Goal: Information Seeking & Learning: Find specific fact

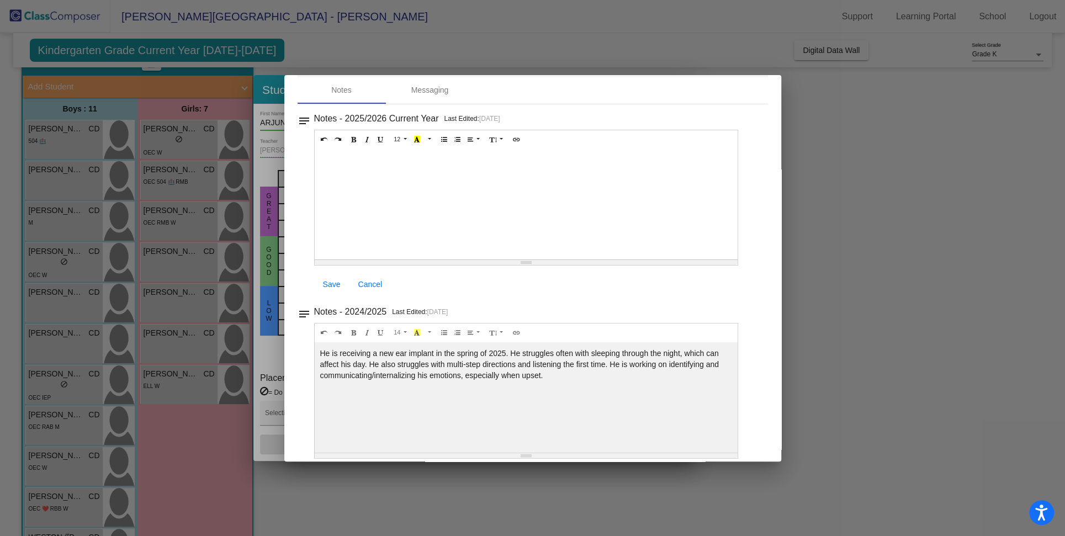
click at [882, 34] on div at bounding box center [532, 268] width 1065 height 536
click at [844, 92] on div at bounding box center [532, 268] width 1065 height 536
click at [915, 358] on div at bounding box center [532, 268] width 1065 height 536
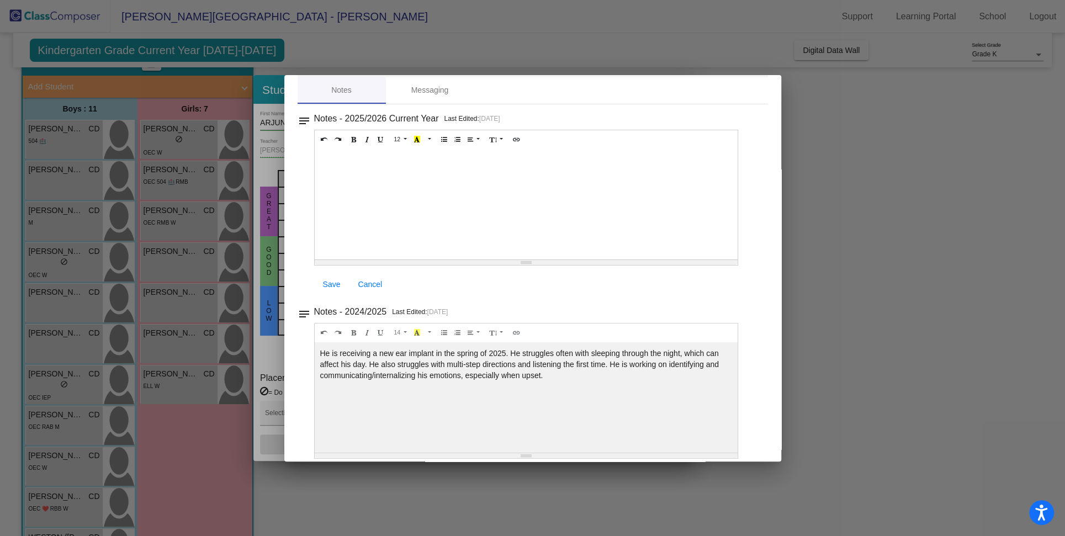
click at [915, 358] on div at bounding box center [532, 268] width 1065 height 536
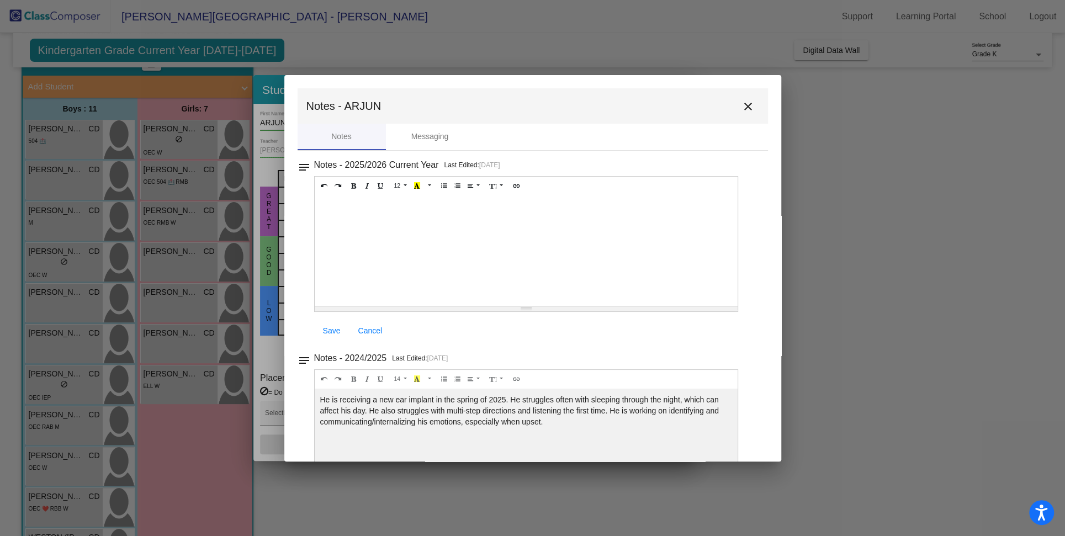
click at [742, 104] on mat-icon "close" at bounding box center [747, 106] width 13 height 13
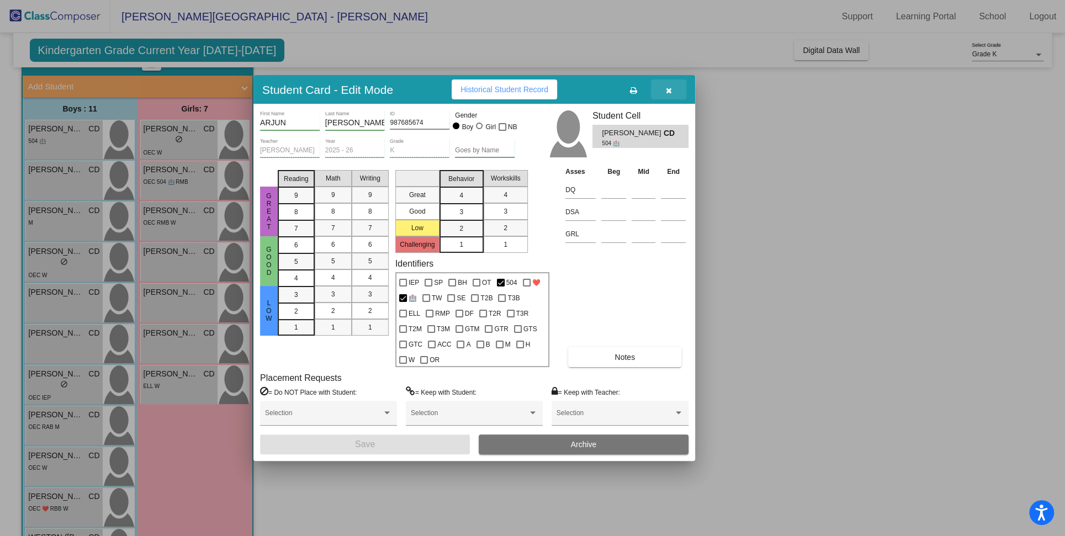
click at [670, 87] on icon "button" at bounding box center [669, 91] width 6 height 8
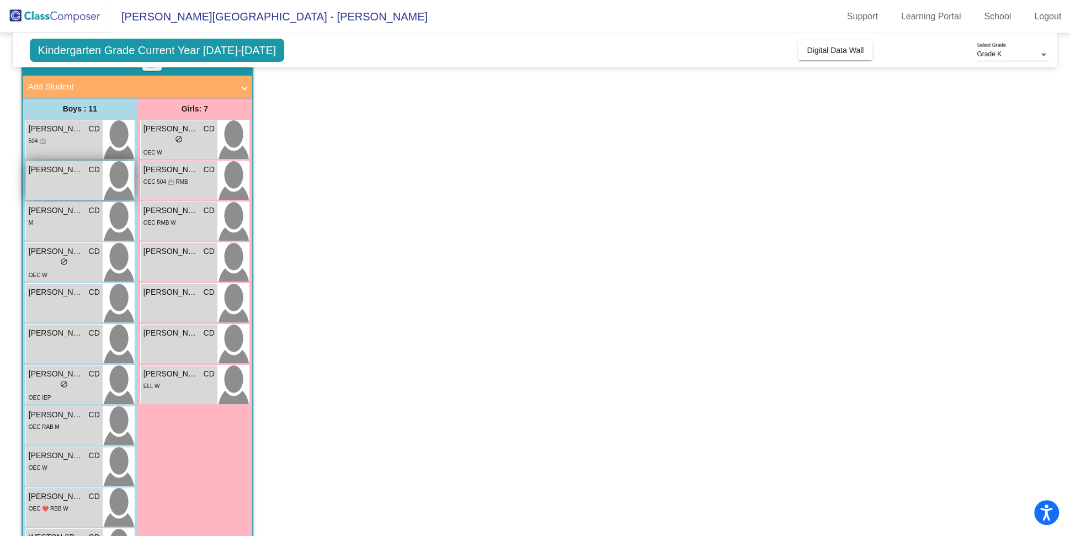
click at [56, 173] on span "[PERSON_NAME]" at bounding box center [56, 170] width 55 height 12
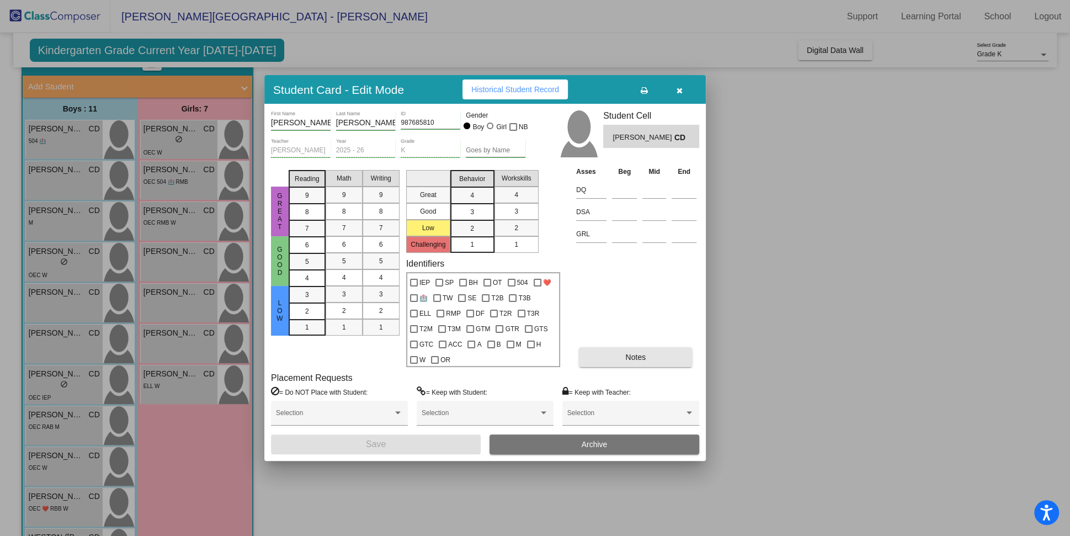
click at [628, 359] on span "Notes" at bounding box center [635, 357] width 20 height 9
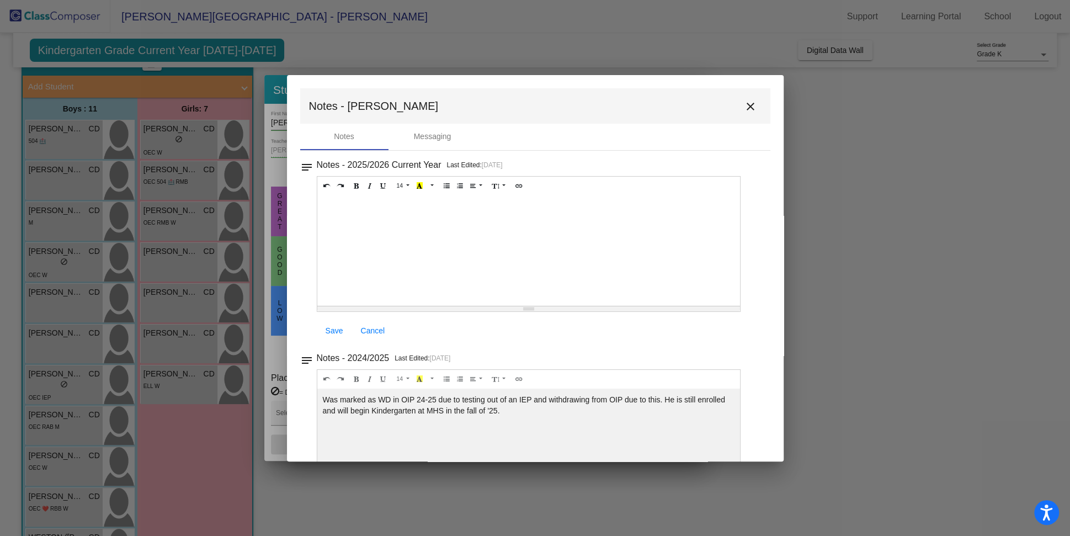
scroll to position [8, 0]
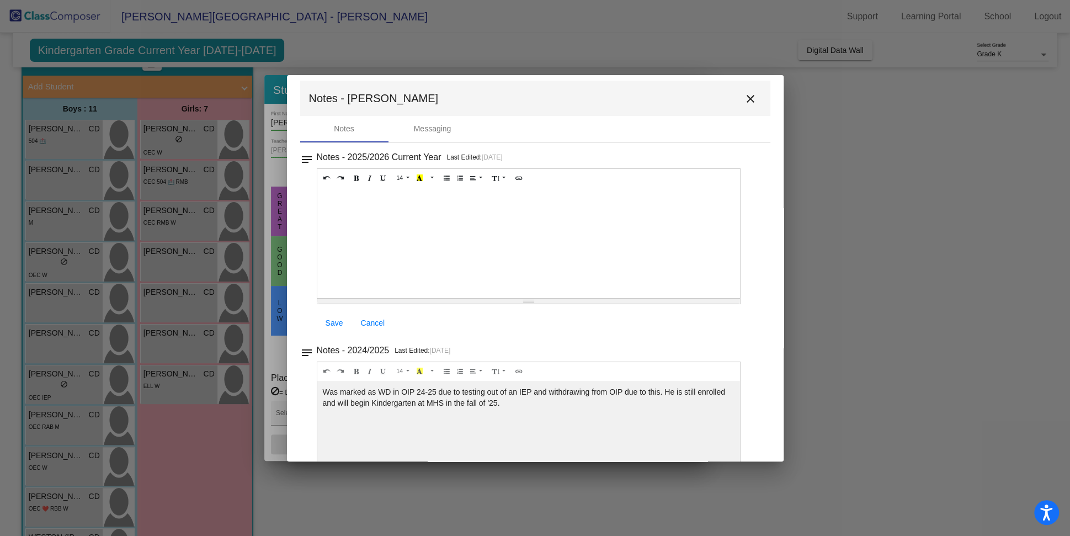
click at [744, 98] on mat-icon "close" at bounding box center [750, 98] width 13 height 13
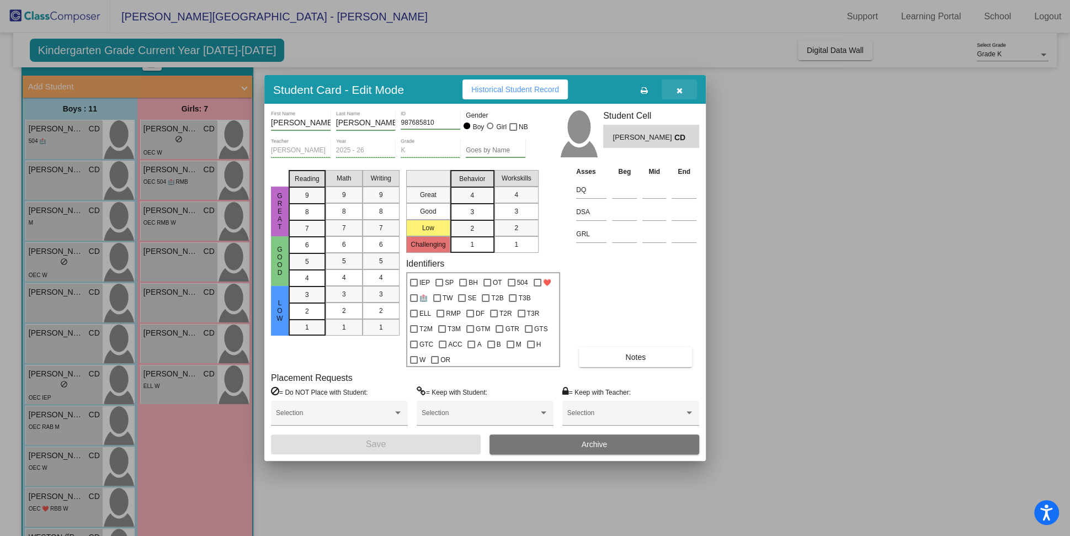
click at [684, 87] on button "button" at bounding box center [679, 89] width 35 height 20
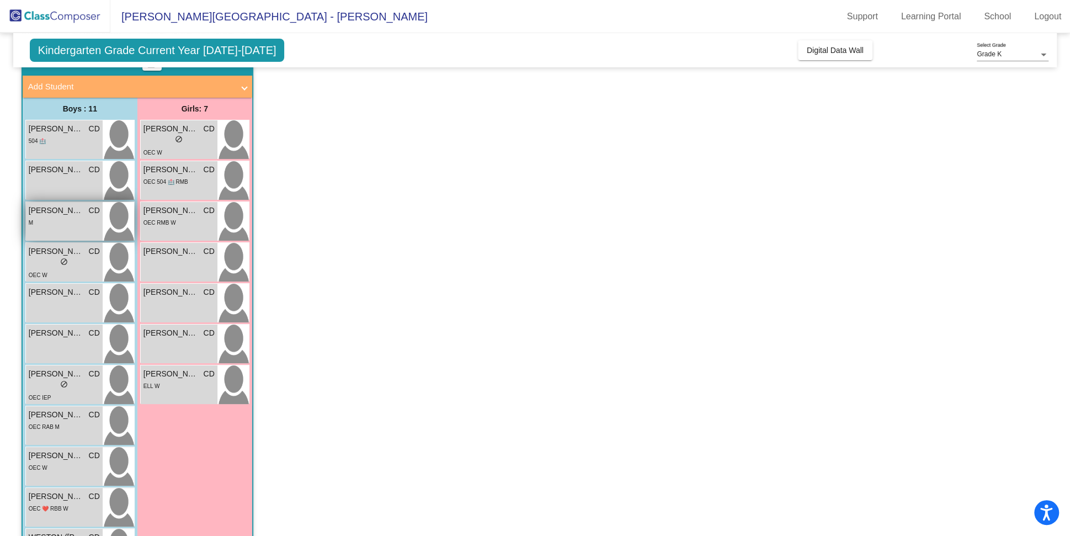
click at [45, 207] on span "[PERSON_NAME]" at bounding box center [56, 211] width 55 height 12
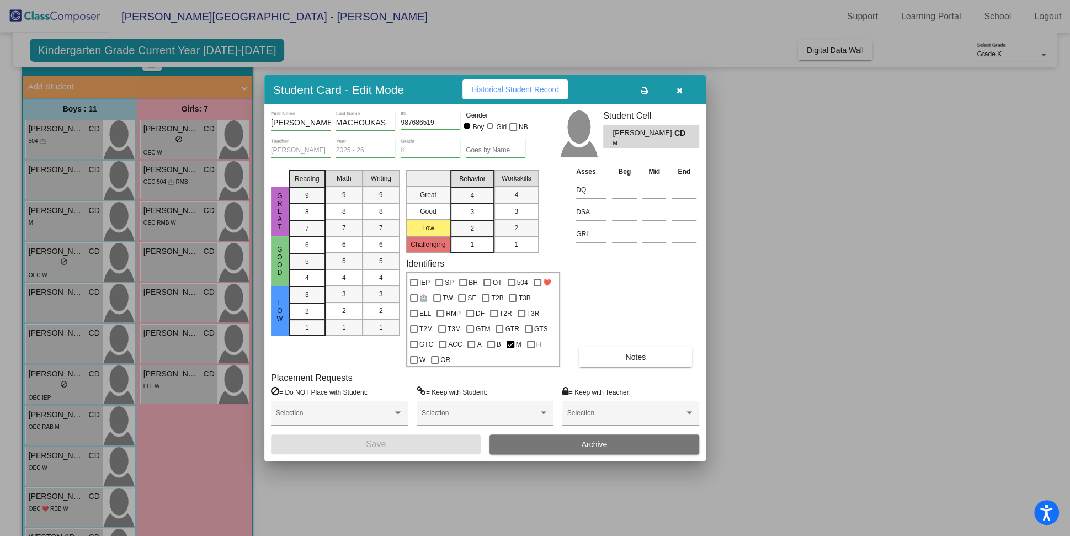
click at [620, 363] on button "Notes" at bounding box center [635, 357] width 113 height 20
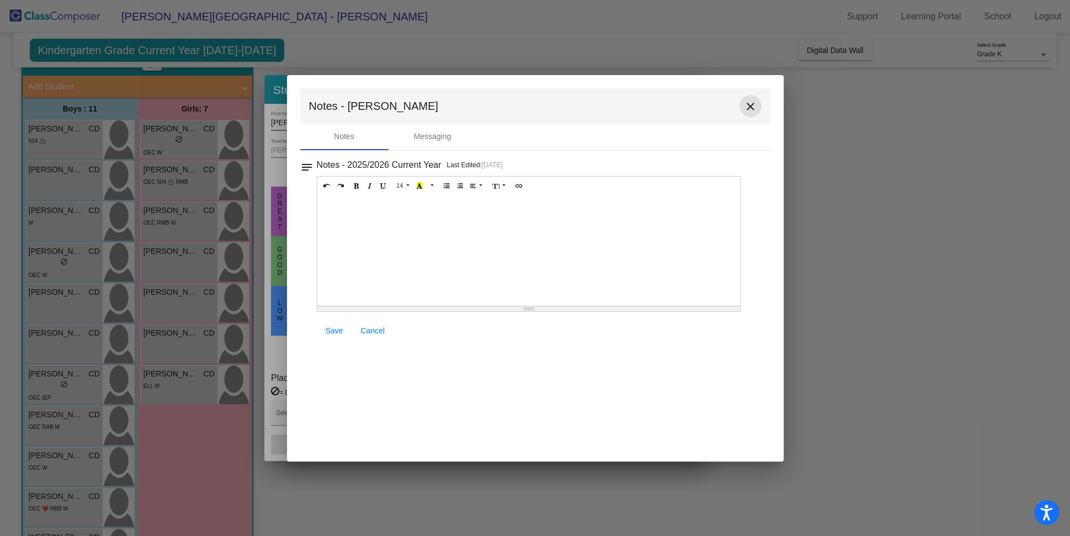
click at [750, 103] on mat-icon "close" at bounding box center [750, 106] width 13 height 13
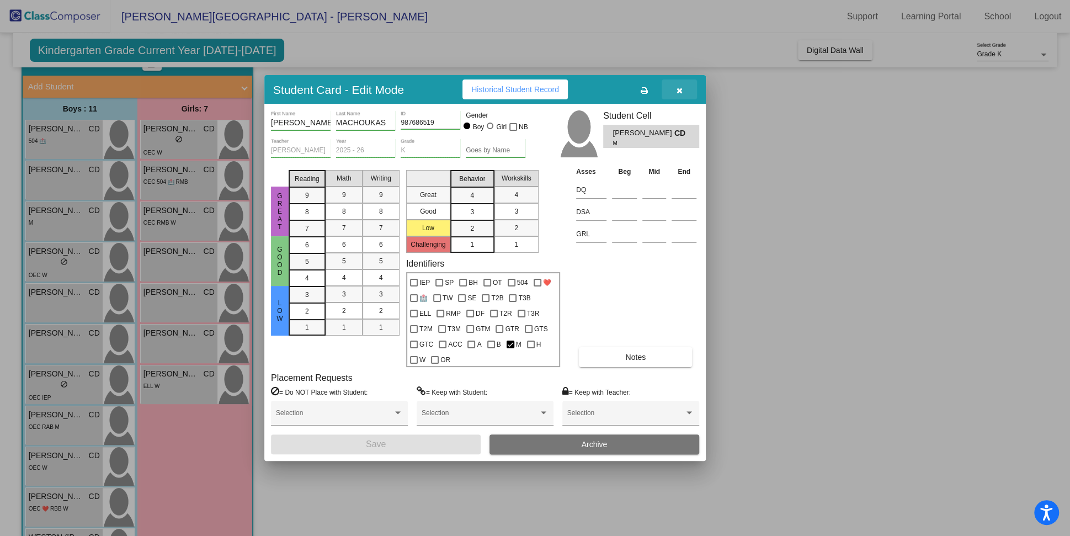
click at [680, 91] on icon "button" at bounding box center [680, 91] width 6 height 8
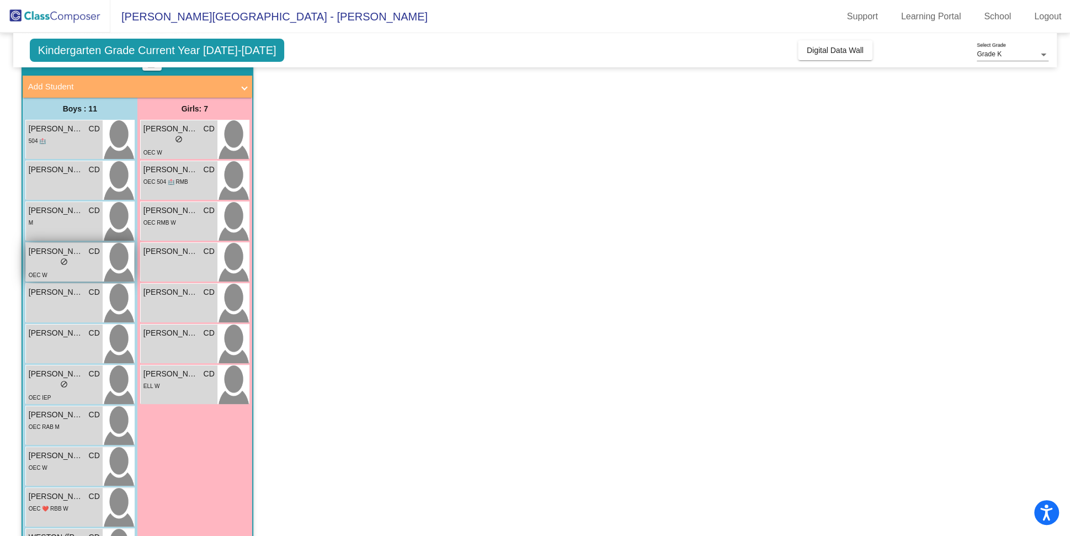
click at [69, 251] on span "[PERSON_NAME]" at bounding box center [56, 252] width 55 height 12
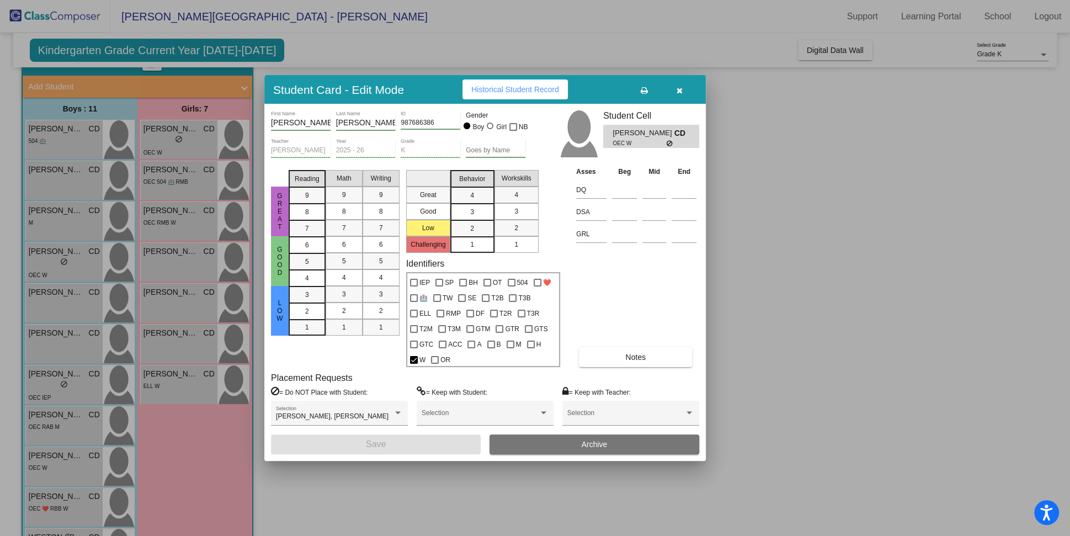
click at [627, 352] on button "Notes" at bounding box center [635, 357] width 113 height 20
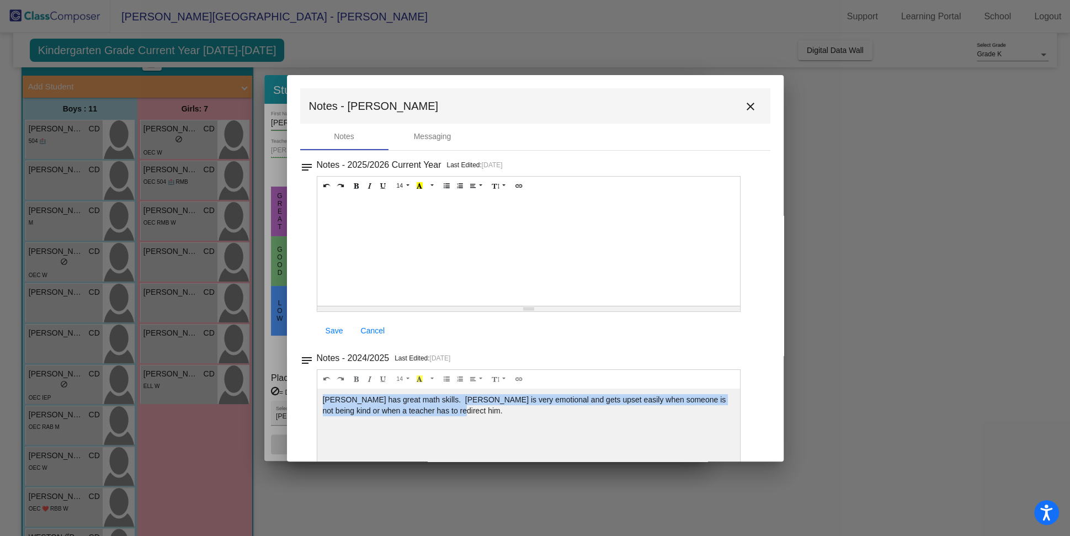
drag, startPoint x: 440, startPoint y: 411, endPoint x: 322, endPoint y: 400, distance: 119.1
click at [322, 306] on div "[PERSON_NAME] has great math skills. [PERSON_NAME] is very emotional and gets u…" at bounding box center [528, 250] width 423 height 110
copy div "[PERSON_NAME] has great math skills. [PERSON_NAME] is very emotional and gets u…"
click at [744, 98] on button "close" at bounding box center [750, 106] width 22 height 22
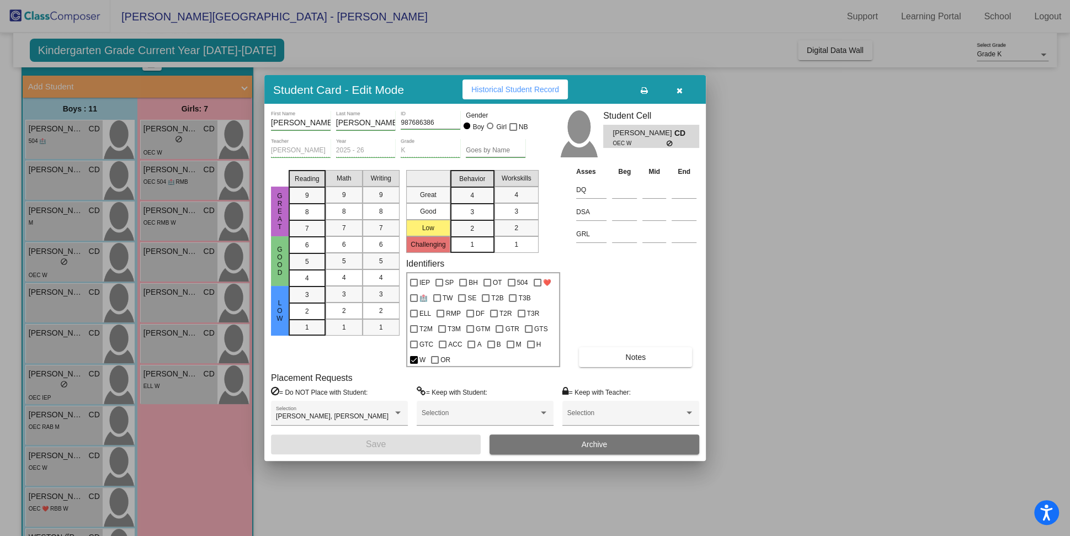
click at [682, 91] on icon "button" at bounding box center [680, 91] width 6 height 8
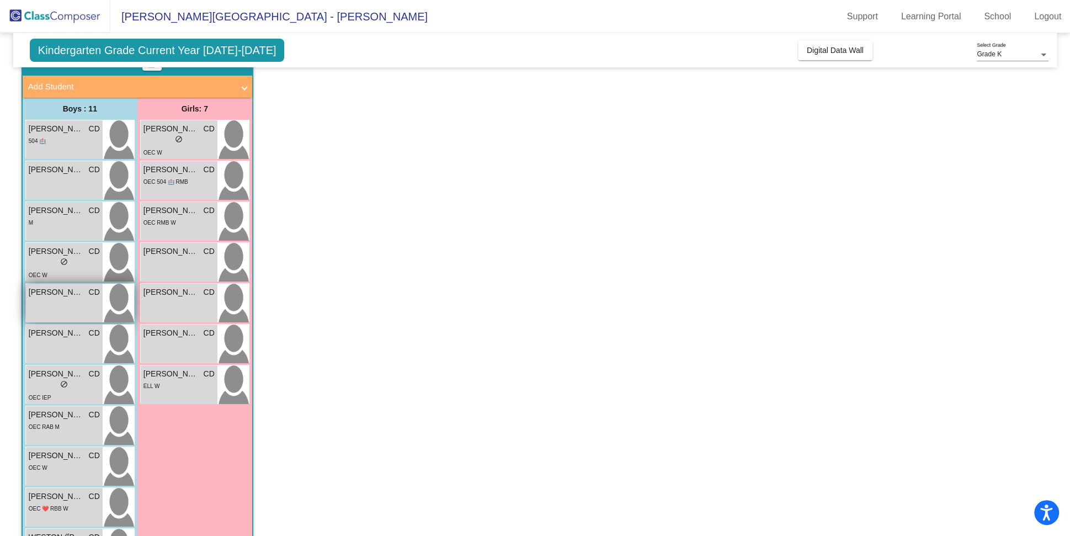
click at [59, 296] on span "[PERSON_NAME]" at bounding box center [56, 292] width 55 height 12
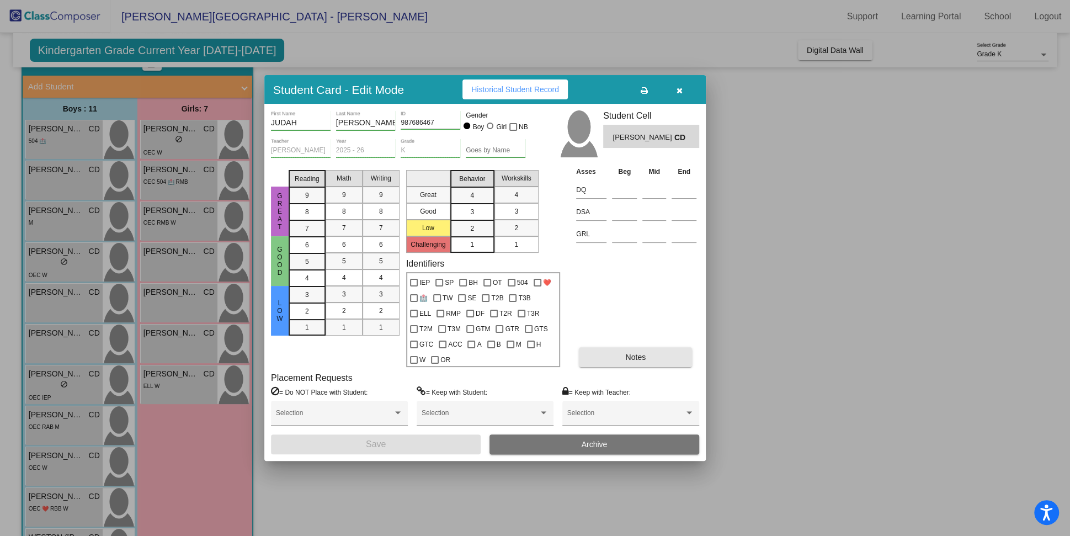
click at [601, 355] on button "Notes" at bounding box center [635, 357] width 113 height 20
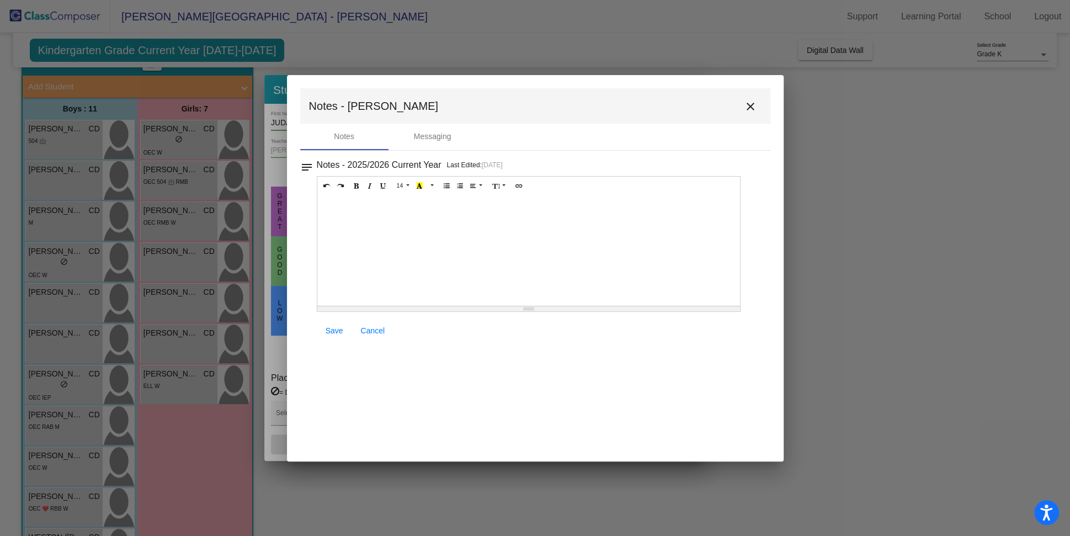
click at [751, 107] on mat-icon "close" at bounding box center [750, 106] width 13 height 13
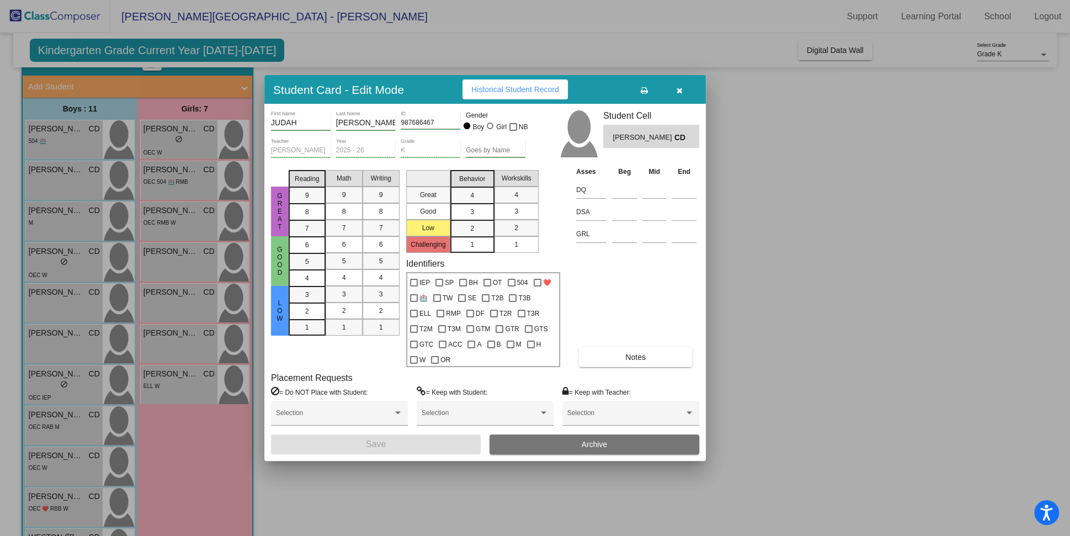
click at [683, 87] on button "button" at bounding box center [679, 89] width 35 height 20
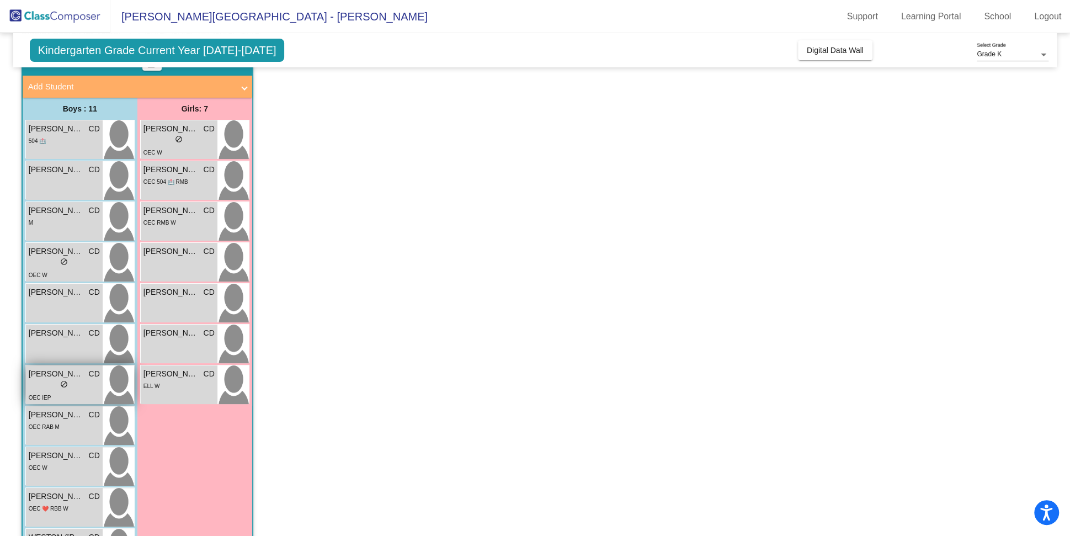
click at [56, 375] on span "[PERSON_NAME]" at bounding box center [56, 374] width 55 height 12
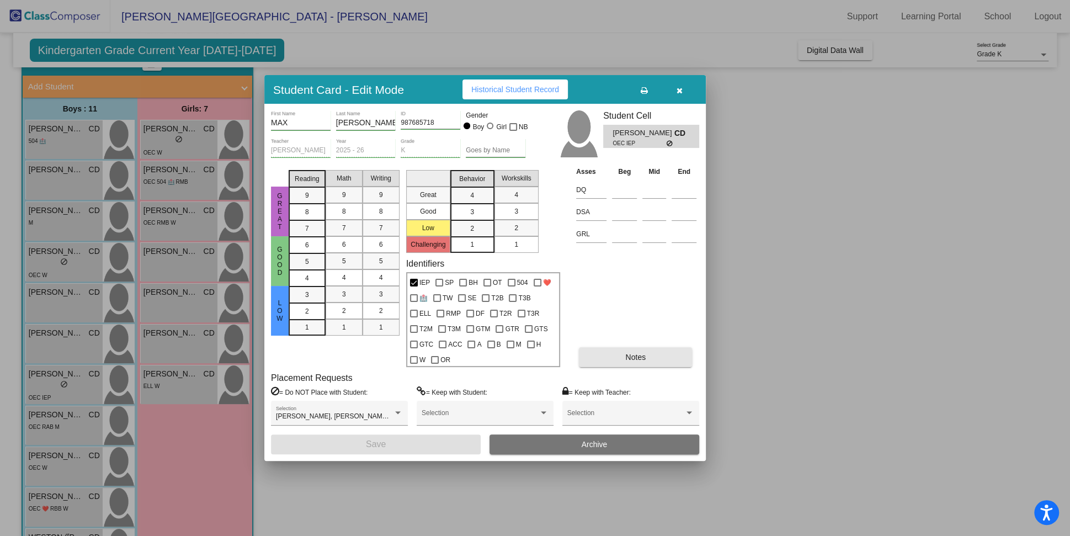
click at [614, 360] on button "Notes" at bounding box center [635, 357] width 113 height 20
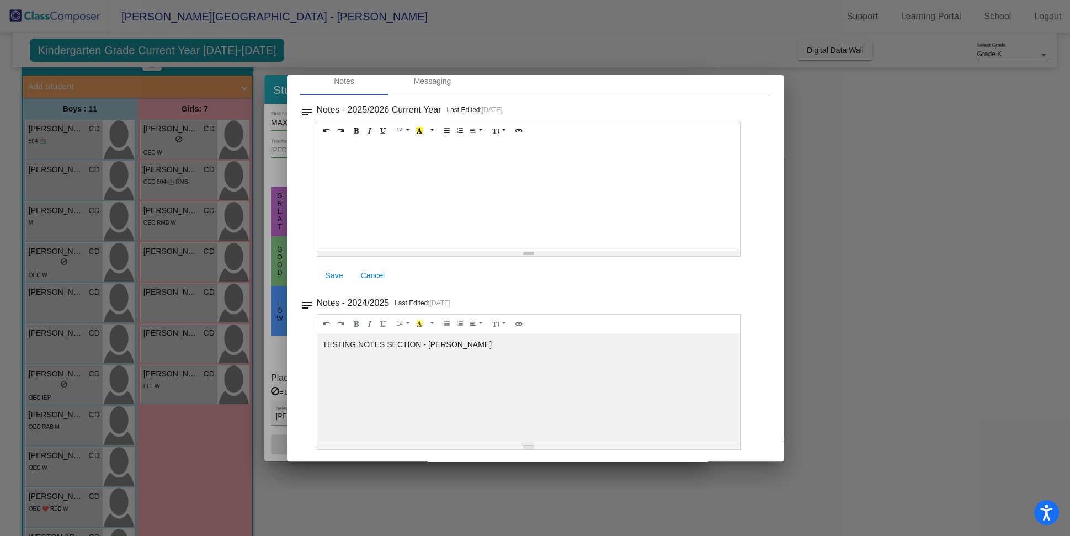
scroll to position [0, 0]
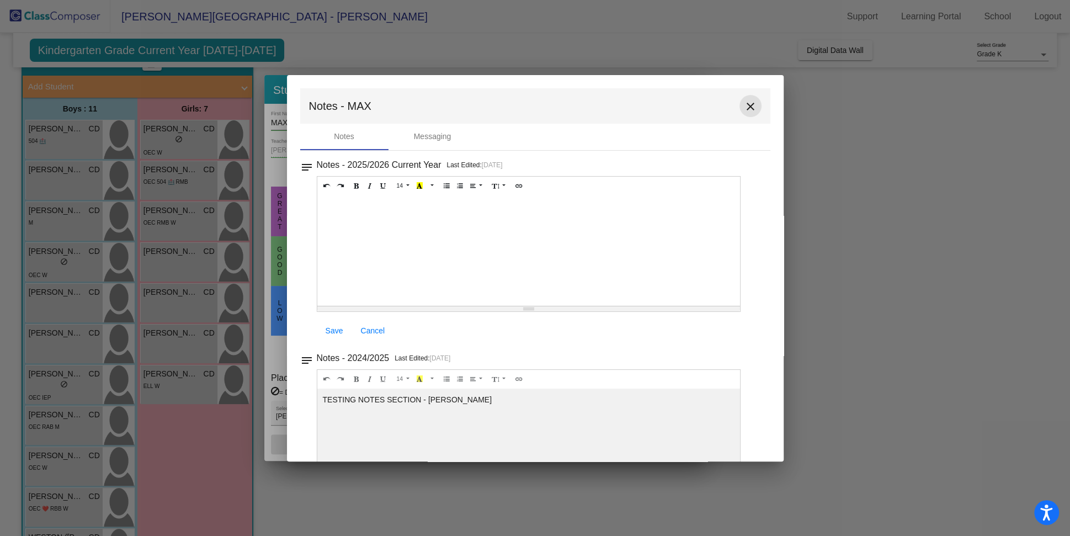
click at [746, 108] on mat-icon "close" at bounding box center [750, 106] width 13 height 13
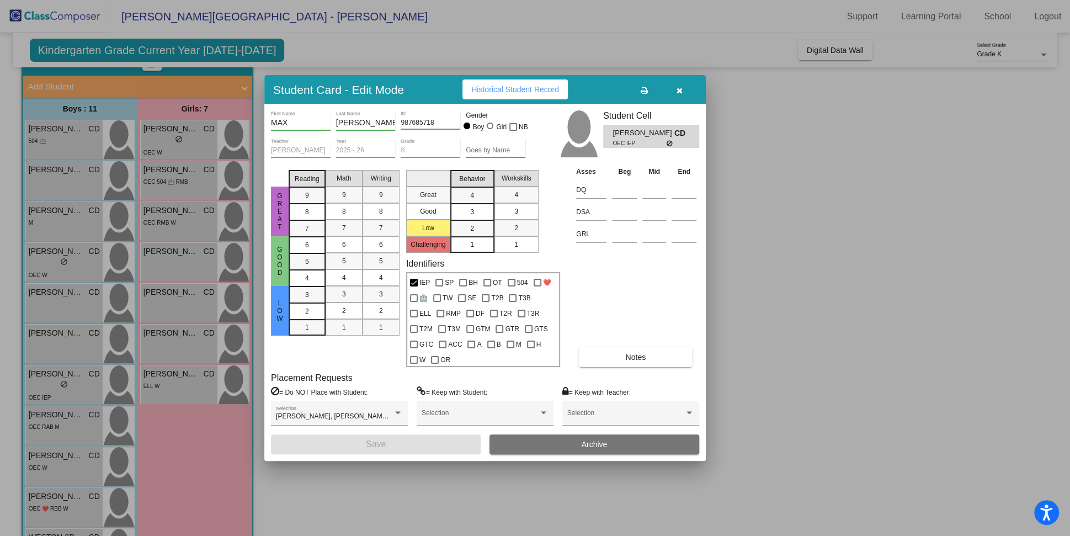
click at [678, 87] on icon "button" at bounding box center [680, 91] width 6 height 8
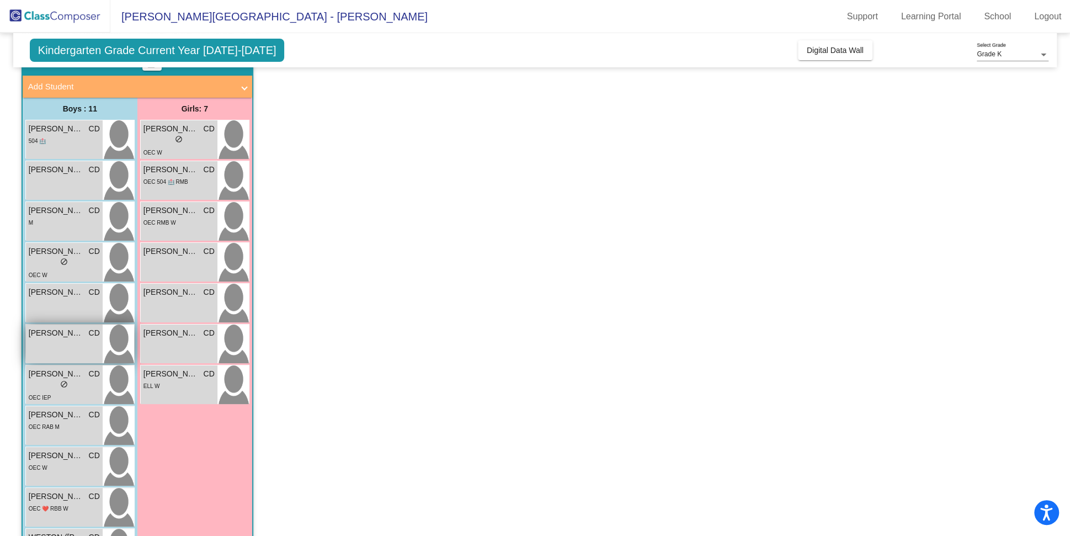
click at [74, 339] on div "[PERSON_NAME] CD lock do_not_disturb_alt" at bounding box center [64, 343] width 77 height 39
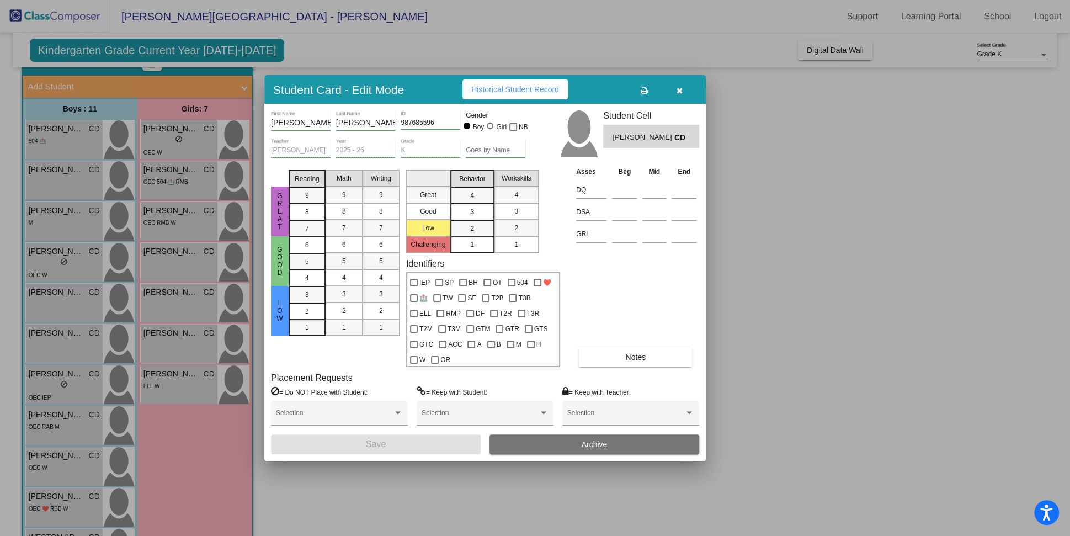
click at [625, 353] on span "Notes" at bounding box center [635, 357] width 20 height 9
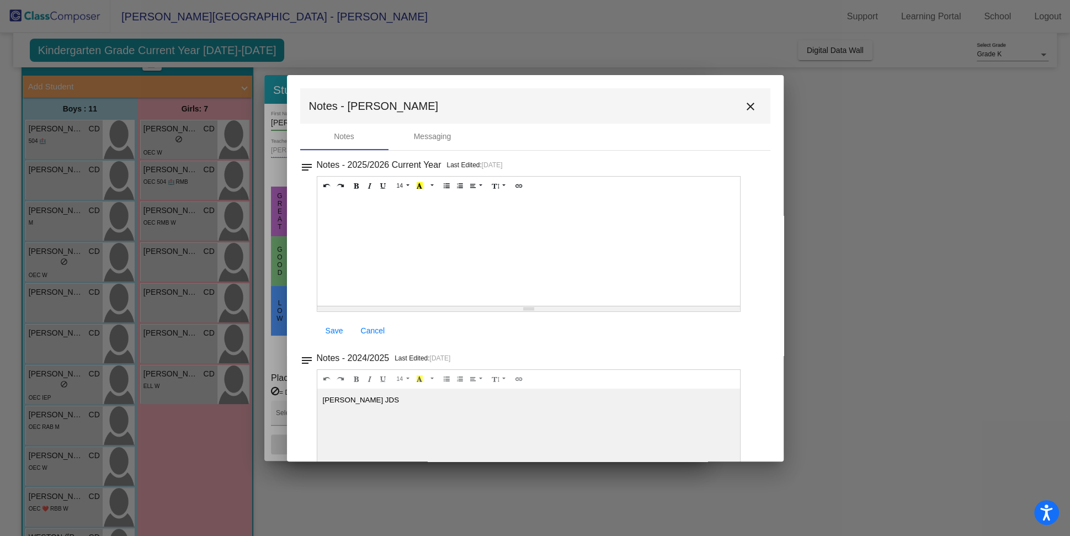
click at [744, 110] on mat-icon "close" at bounding box center [750, 106] width 13 height 13
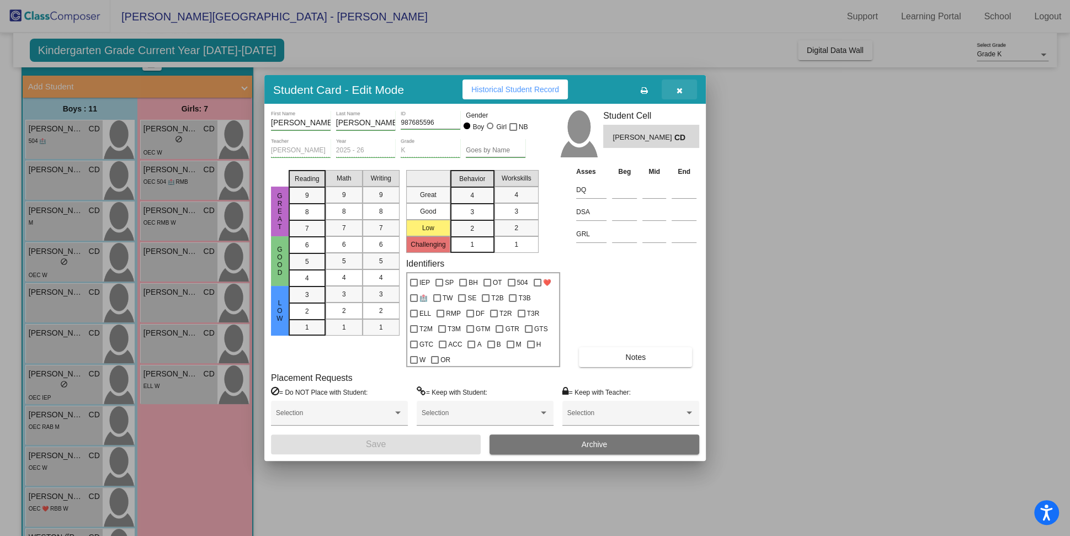
click at [680, 93] on icon "button" at bounding box center [680, 91] width 6 height 8
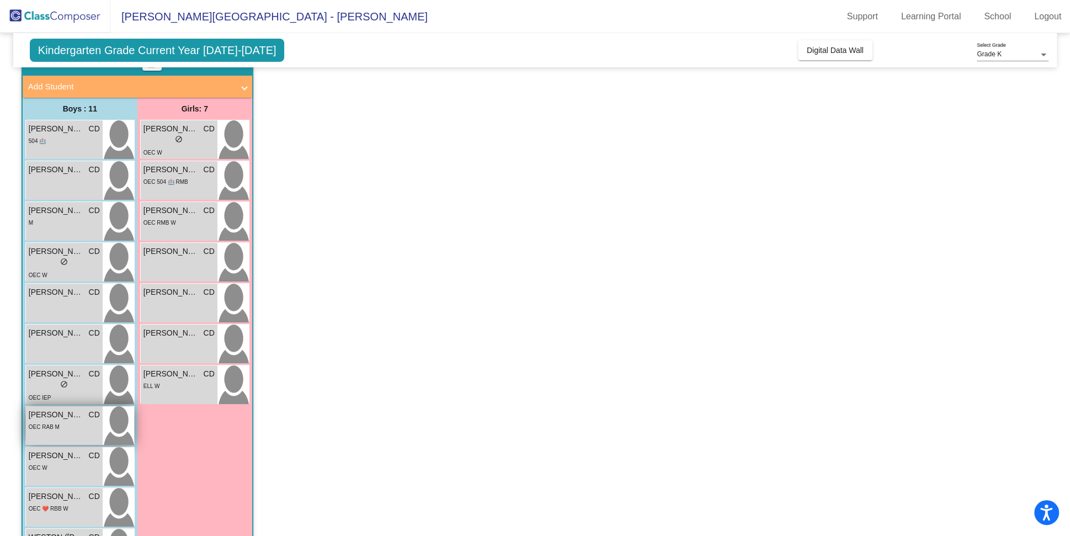
click at [81, 423] on div "OEC RAB M" at bounding box center [64, 427] width 71 height 12
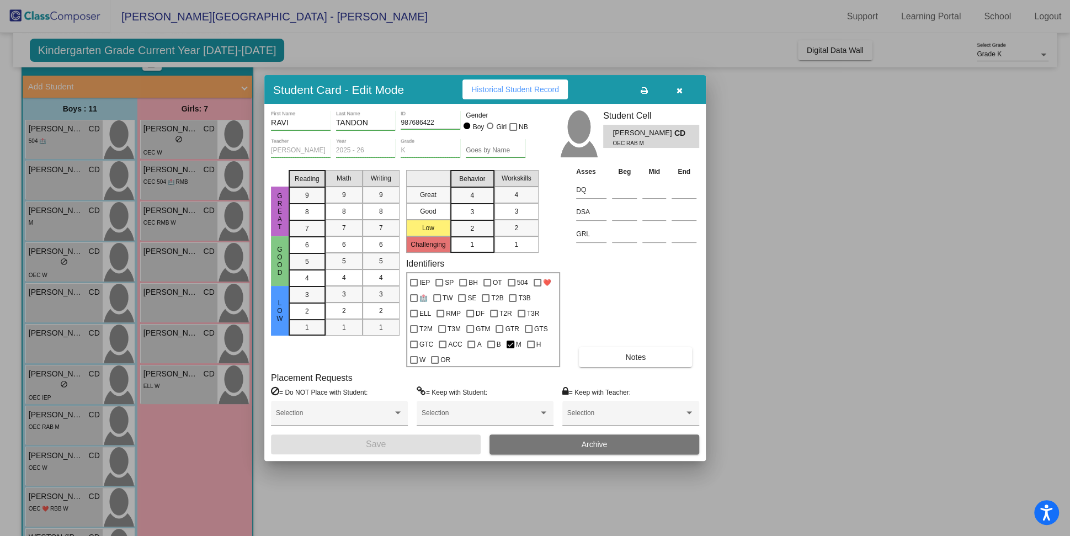
click at [562, 441] on button "Archive" at bounding box center [595, 444] width 210 height 20
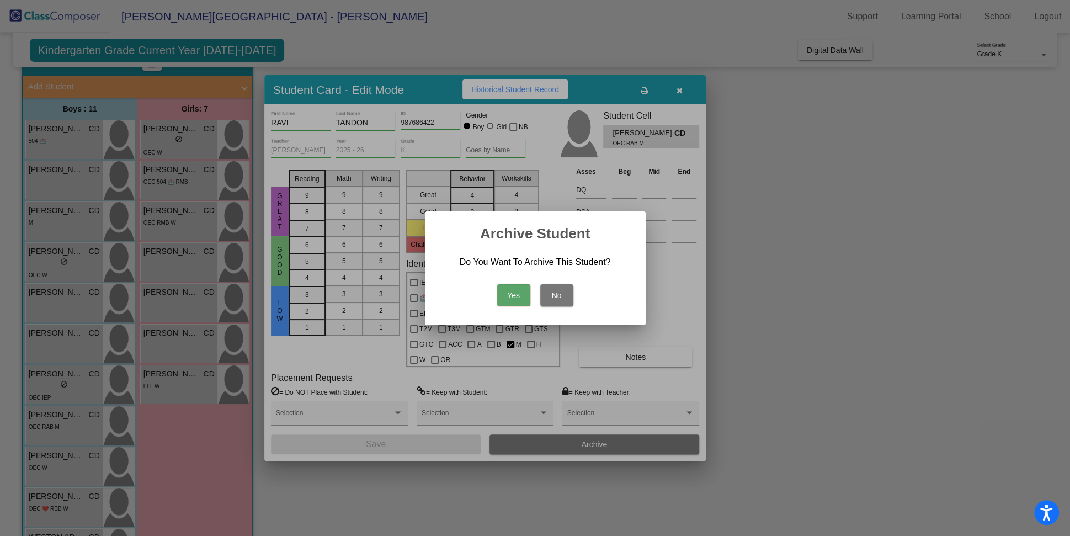
click at [564, 294] on button "No" at bounding box center [556, 295] width 33 height 22
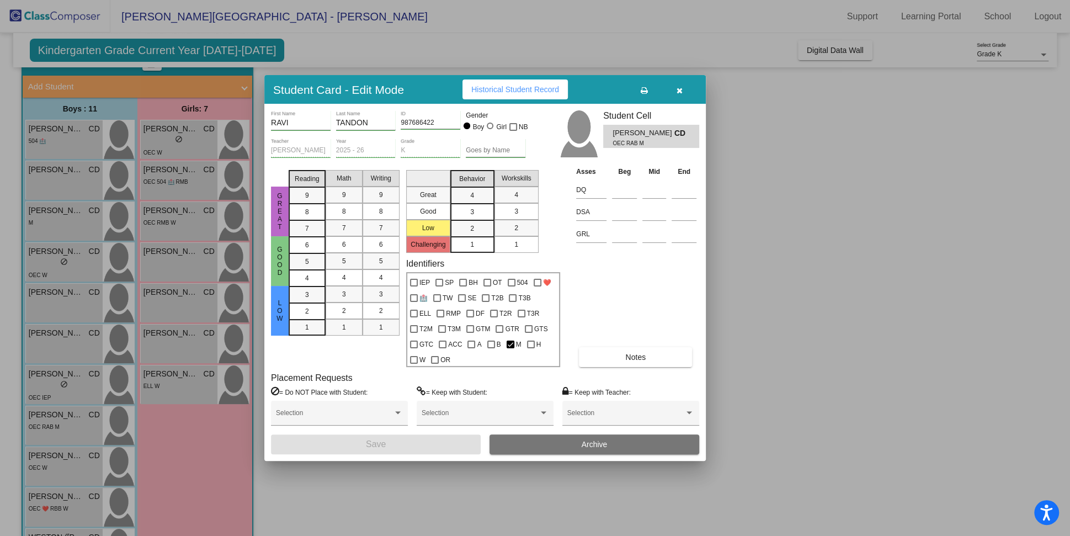
click at [639, 355] on span "Notes" at bounding box center [635, 357] width 20 height 9
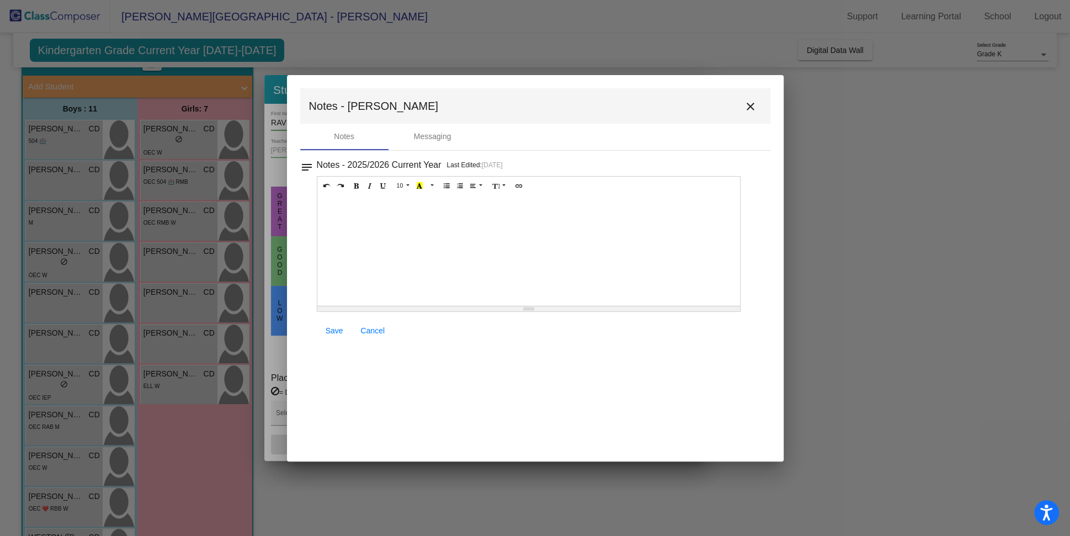
click at [748, 113] on button "close" at bounding box center [750, 106] width 22 height 22
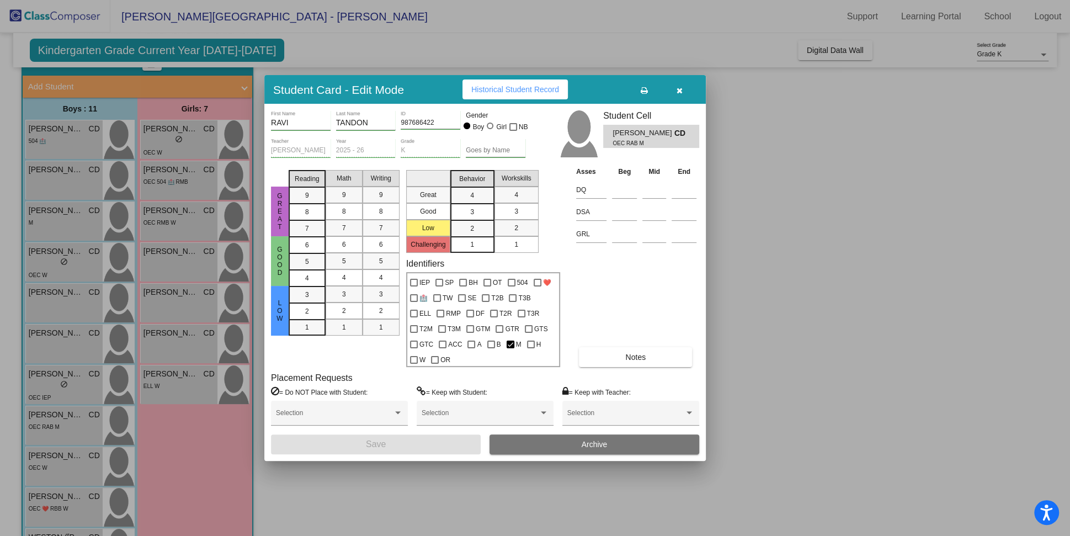
click at [675, 89] on button "button" at bounding box center [679, 89] width 35 height 20
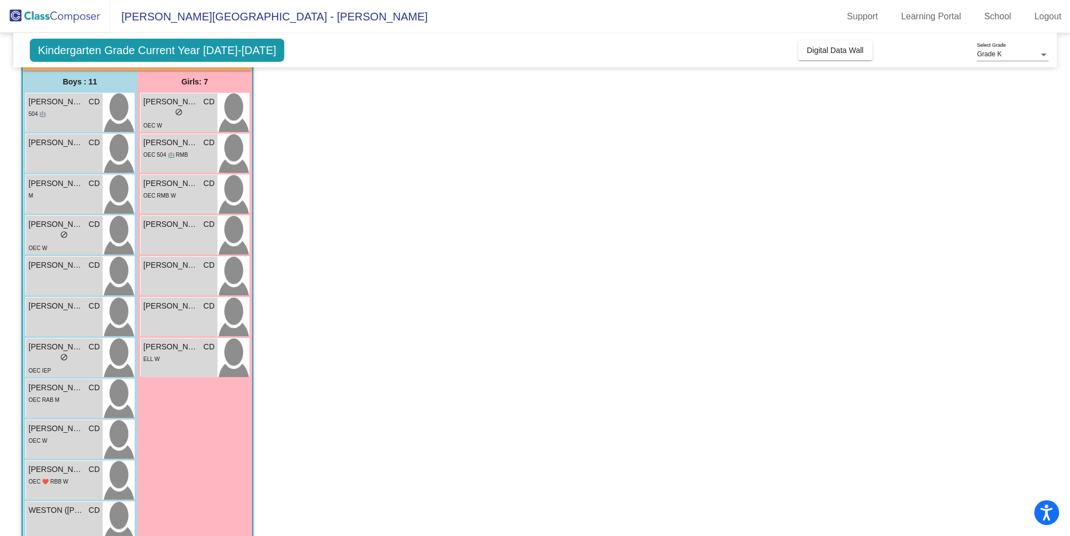
scroll to position [98, 0]
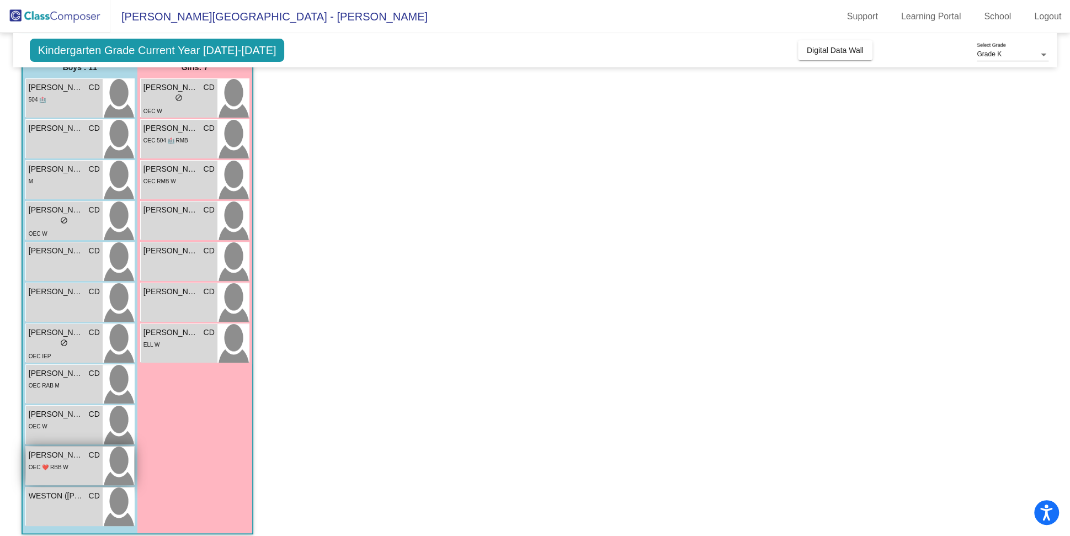
click at [75, 470] on div "OEC ❤️ RBB W" at bounding box center [64, 467] width 71 height 12
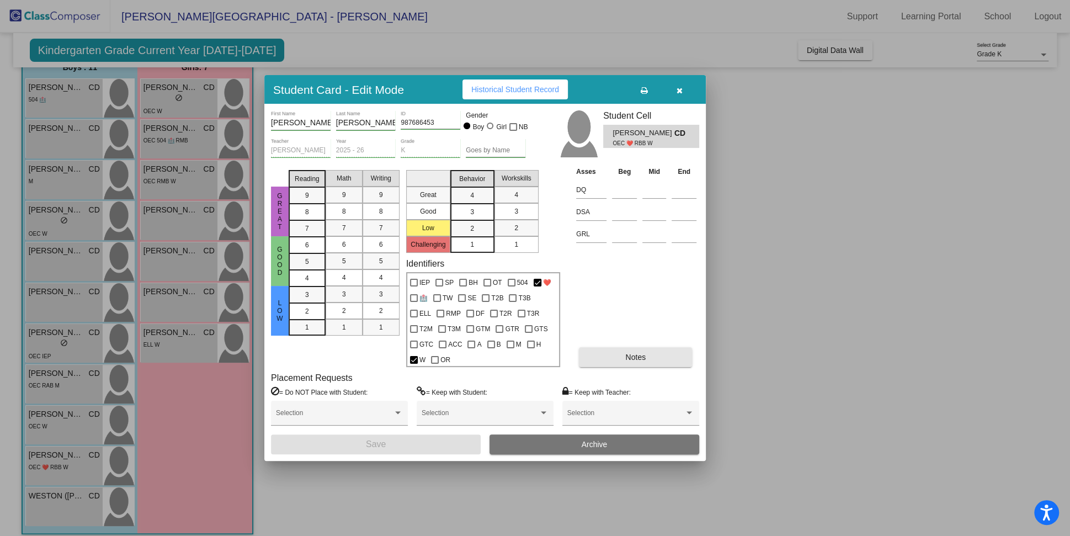
click at [633, 363] on button "Notes" at bounding box center [635, 357] width 113 height 20
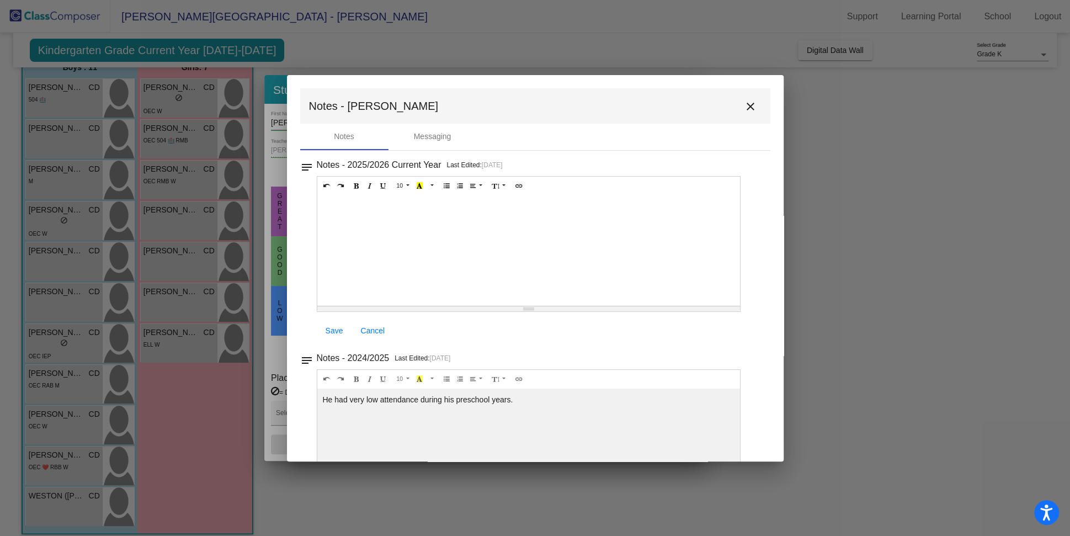
click at [746, 100] on mat-icon "close" at bounding box center [750, 106] width 13 height 13
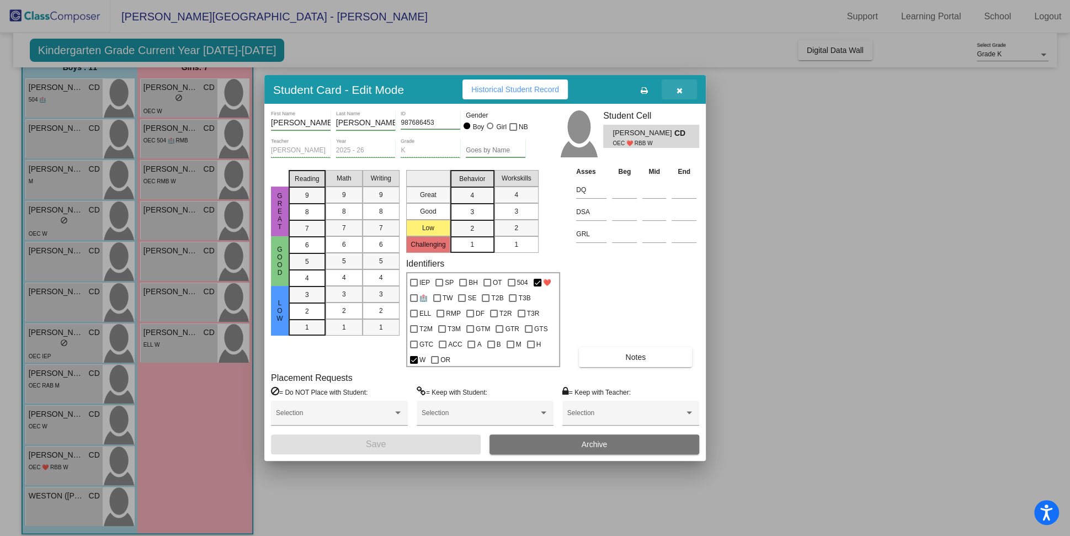
click at [679, 87] on icon "button" at bounding box center [680, 91] width 6 height 8
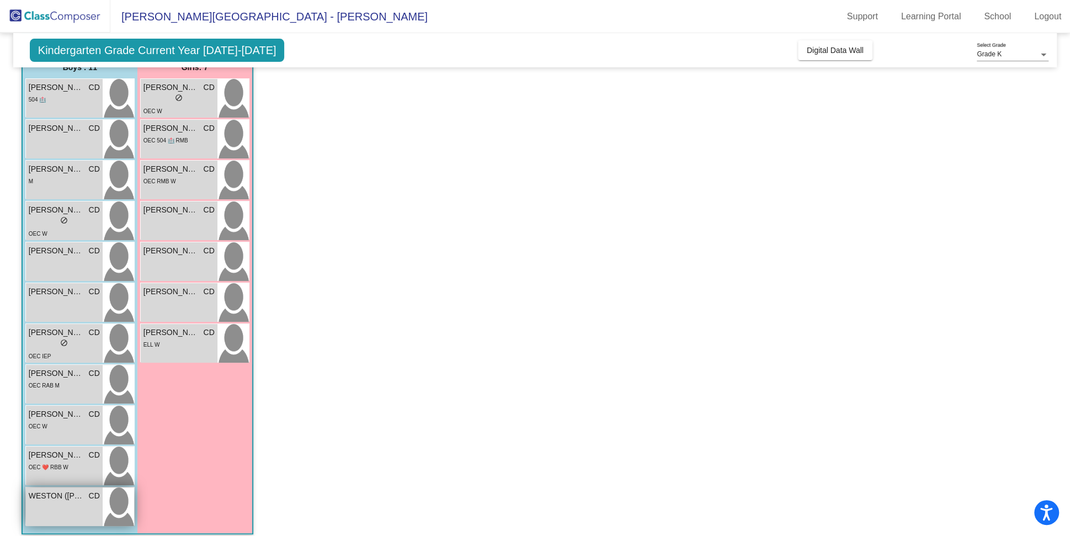
click at [74, 518] on div "WESTON ([PERSON_NAME]) [PERSON_NAME] lock do_not_disturb_alt" at bounding box center [64, 506] width 77 height 39
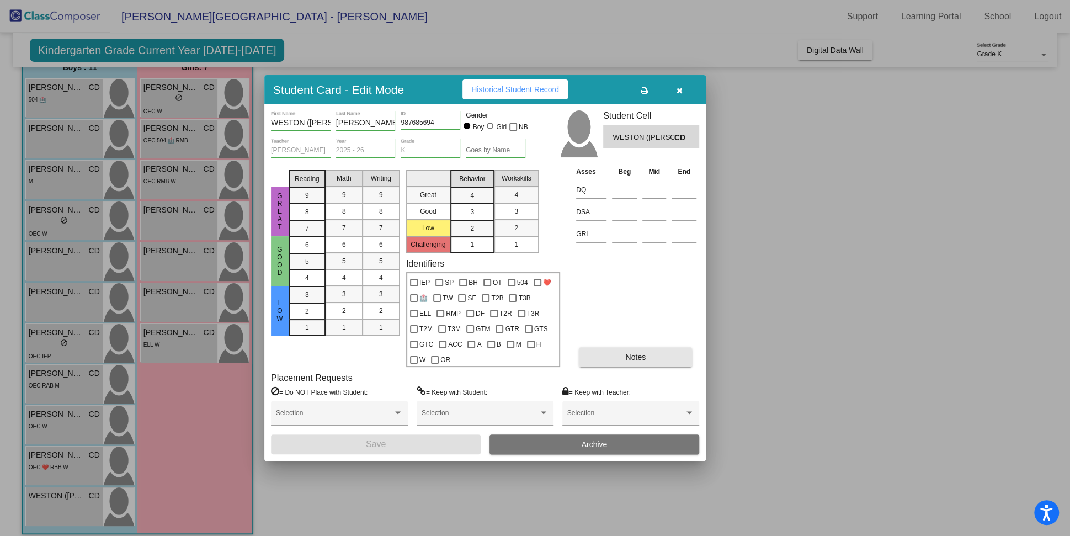
click at [613, 360] on button "Notes" at bounding box center [635, 357] width 113 height 20
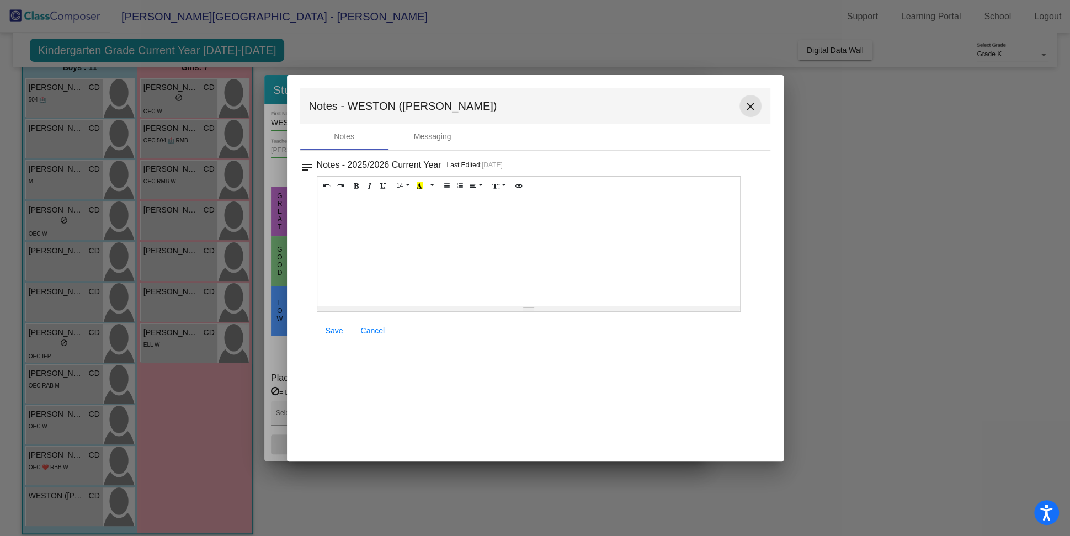
click at [748, 109] on mat-icon "close" at bounding box center [750, 106] width 13 height 13
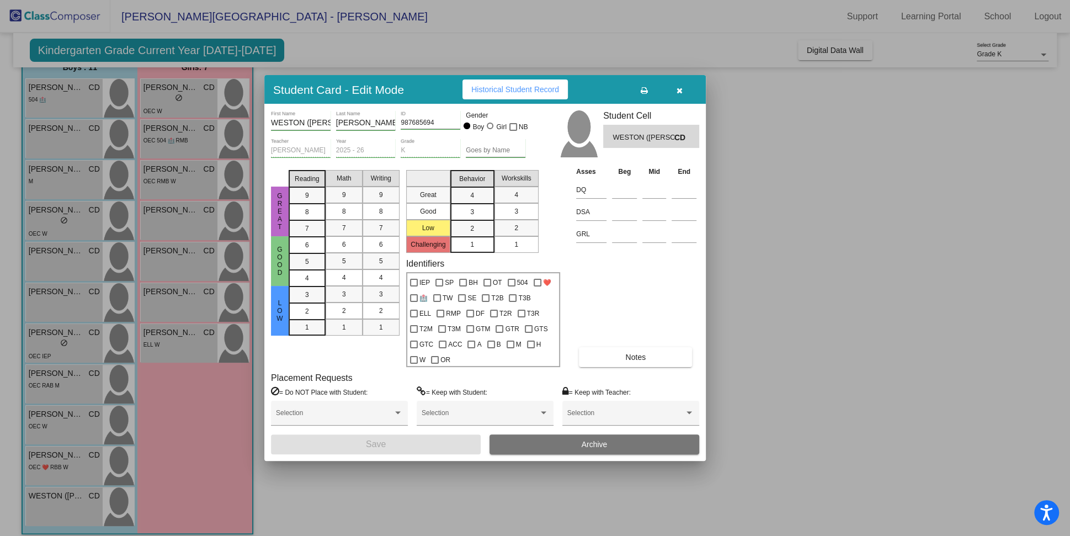
click at [683, 91] on button "button" at bounding box center [679, 89] width 35 height 20
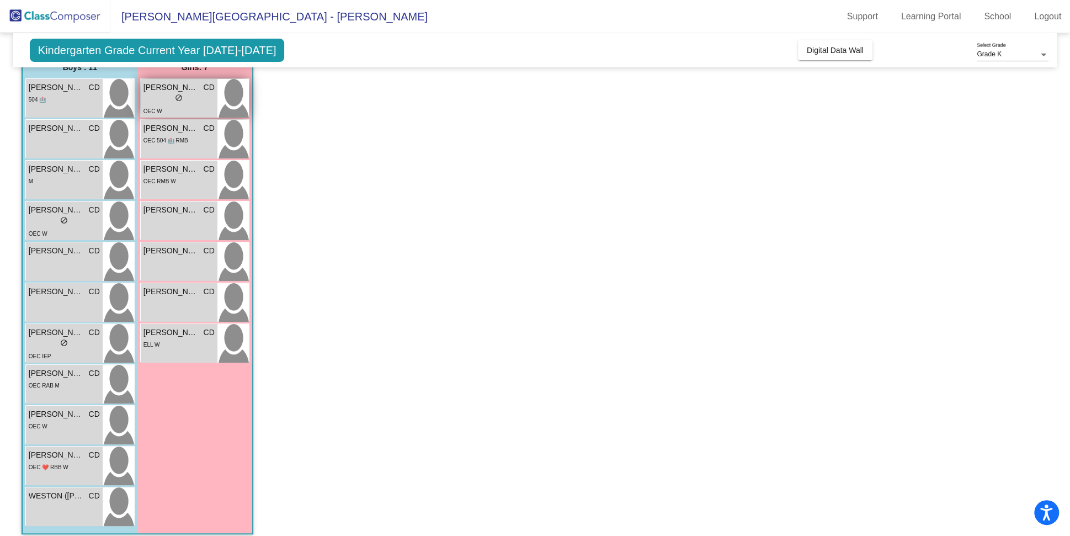
click at [191, 91] on span "[PERSON_NAME]" at bounding box center [170, 88] width 55 height 12
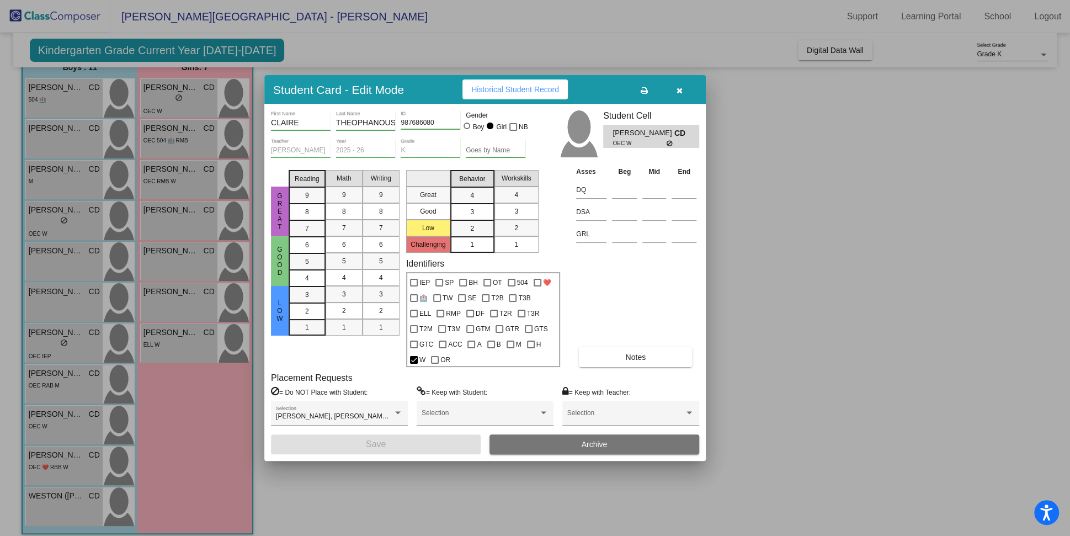
click at [616, 352] on button "Notes" at bounding box center [635, 357] width 113 height 20
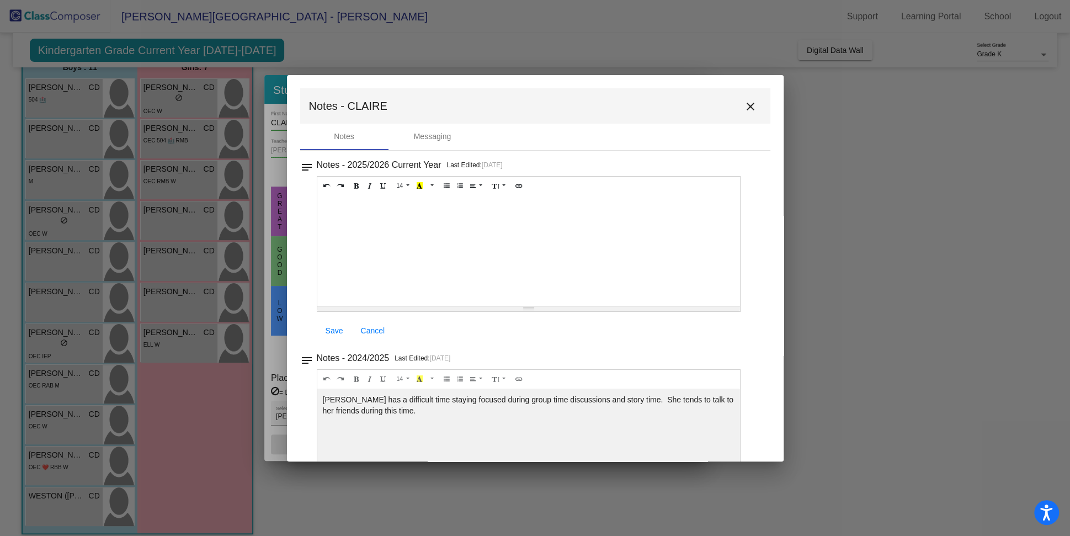
click at [403, 306] on div "[PERSON_NAME] has a difficult time staying focused during group time discussion…" at bounding box center [528, 250] width 423 height 110
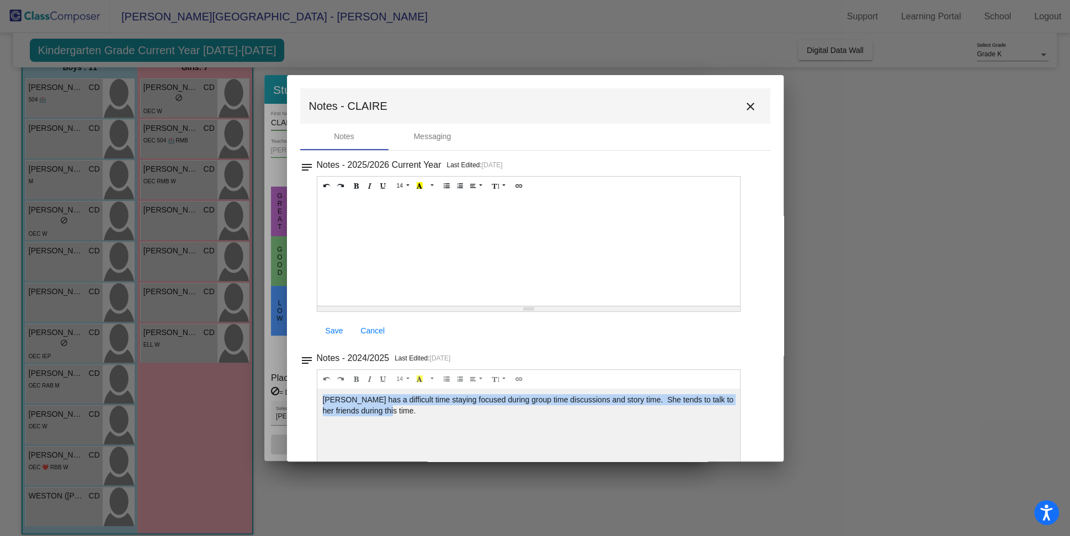
drag, startPoint x: 403, startPoint y: 409, endPoint x: 321, endPoint y: 389, distance: 84.3
click at [321, 306] on div "[PERSON_NAME] has a difficult time staying focused during group time discussion…" at bounding box center [528, 250] width 423 height 110
copy div "[PERSON_NAME] has a difficult time staying focused during group time discussion…"
click at [744, 100] on mat-icon "close" at bounding box center [750, 106] width 13 height 13
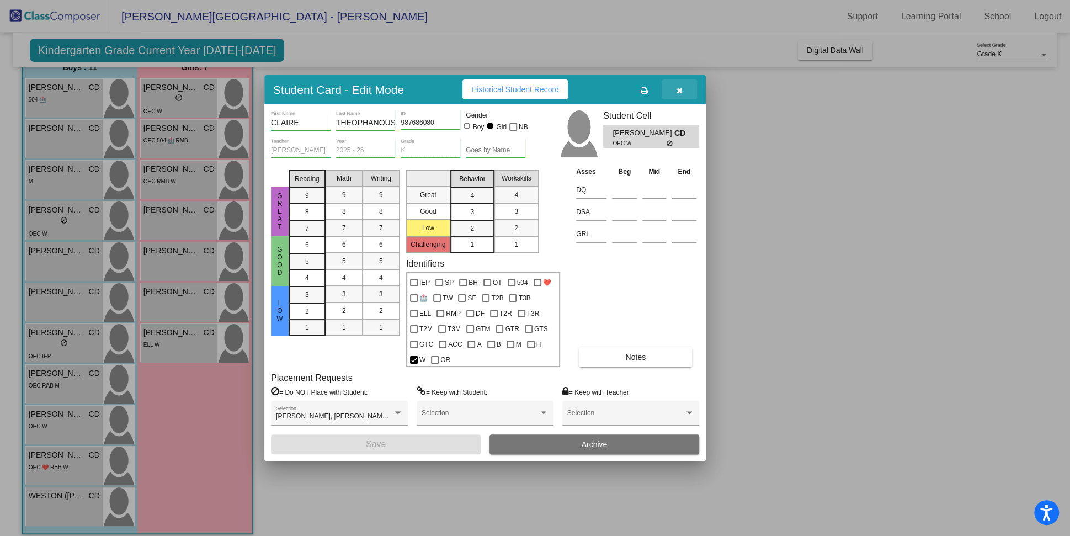
click at [685, 87] on button "button" at bounding box center [679, 89] width 35 height 20
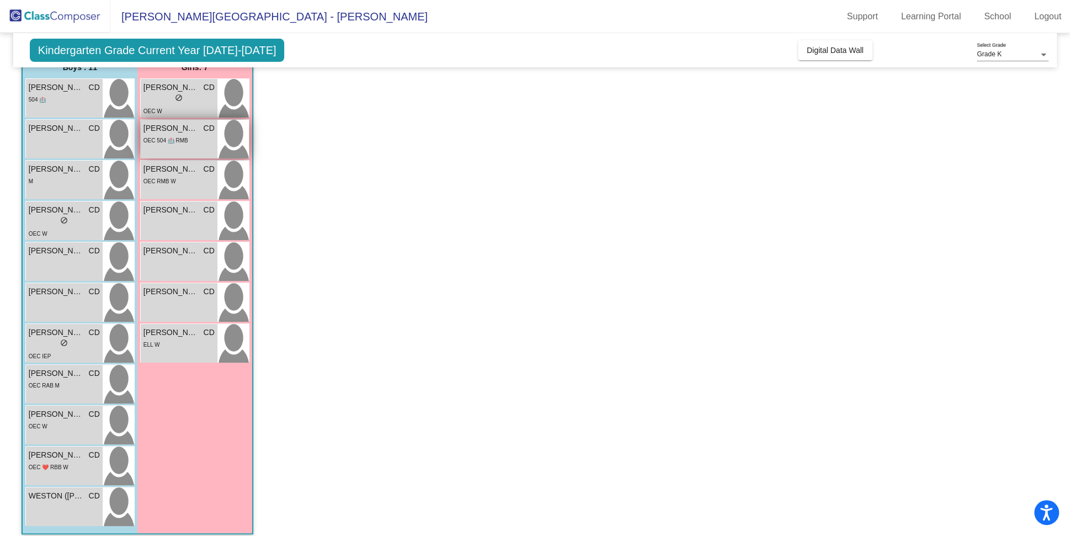
click at [185, 127] on span "[PERSON_NAME]" at bounding box center [170, 129] width 55 height 12
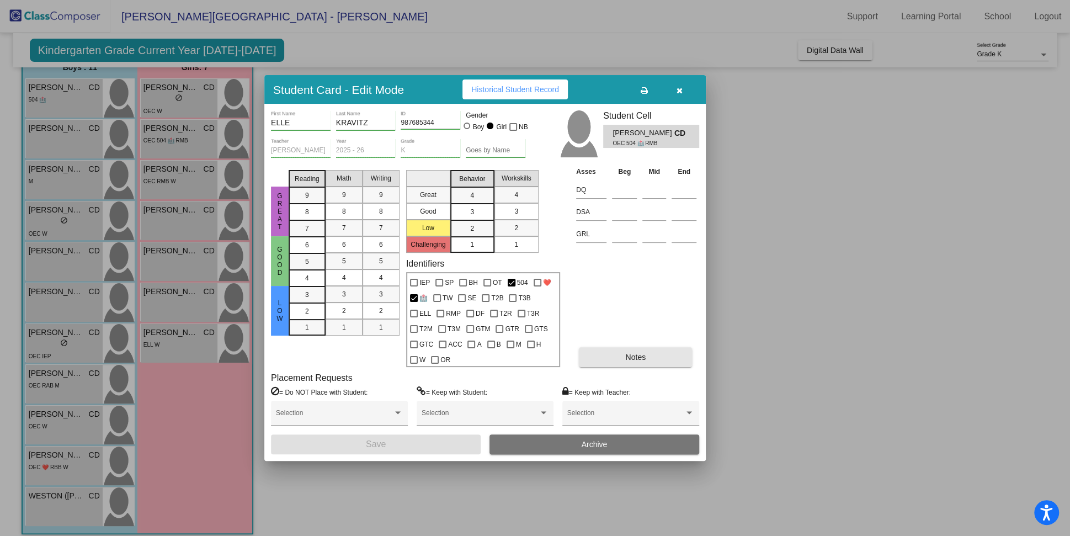
click at [622, 354] on button "Notes" at bounding box center [635, 357] width 113 height 20
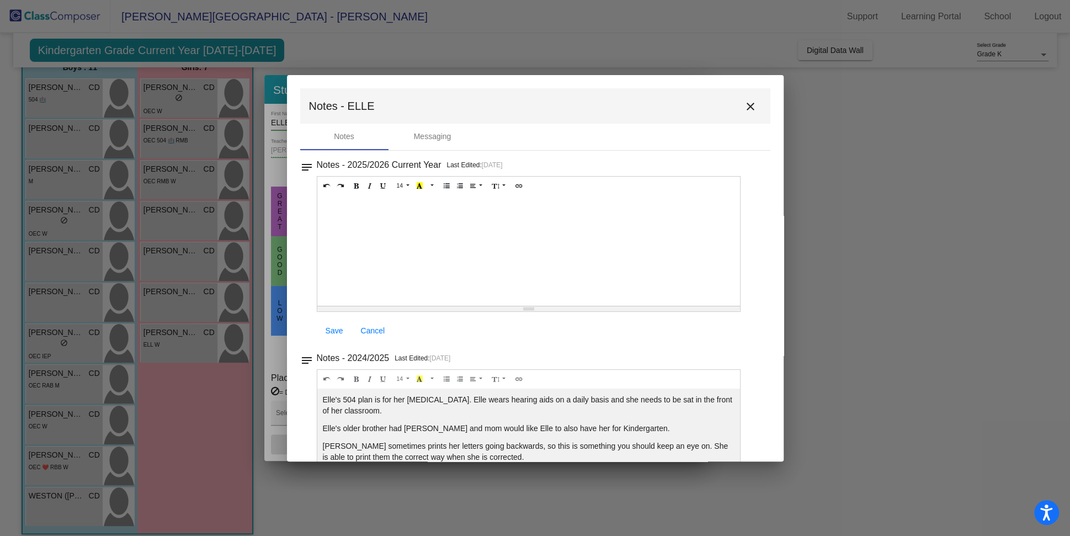
scroll to position [4, 0]
click at [437, 421] on p "Elle's older brother had [PERSON_NAME] and mom would like Elle to also have her…" at bounding box center [529, 423] width 412 height 11
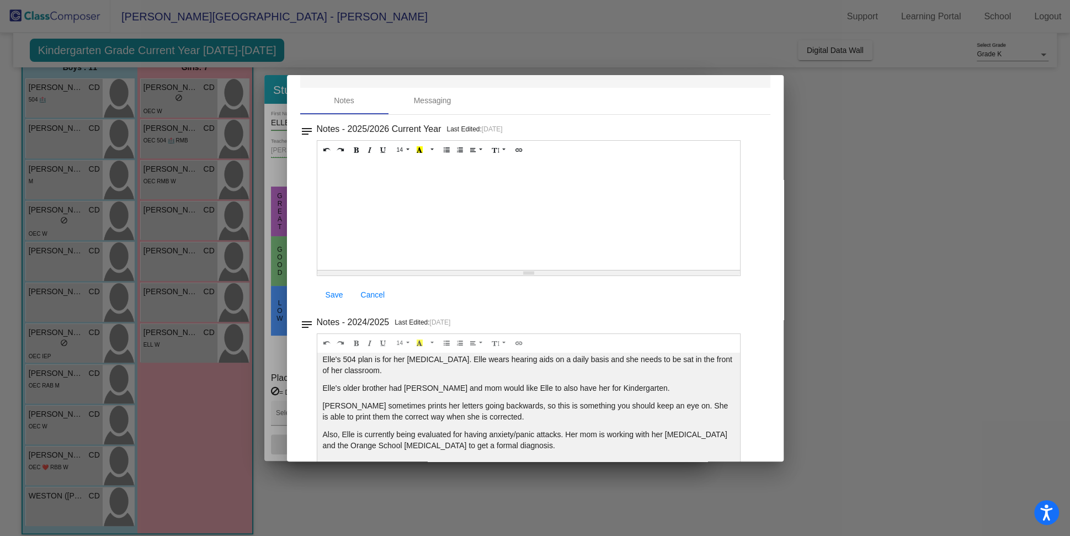
scroll to position [27, 0]
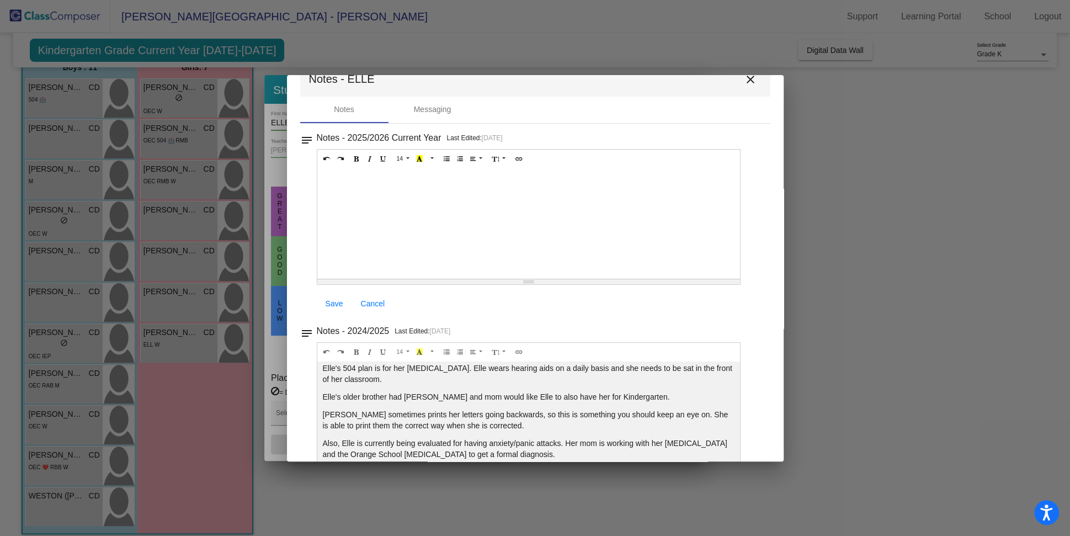
drag, startPoint x: 372, startPoint y: 377, endPoint x: 616, endPoint y: 368, distance: 244.1
click at [616, 368] on p "Elle's 504 plan is for her [MEDICAL_DATA]. Elle wears hearing aids on a daily b…" at bounding box center [529, 374] width 412 height 22
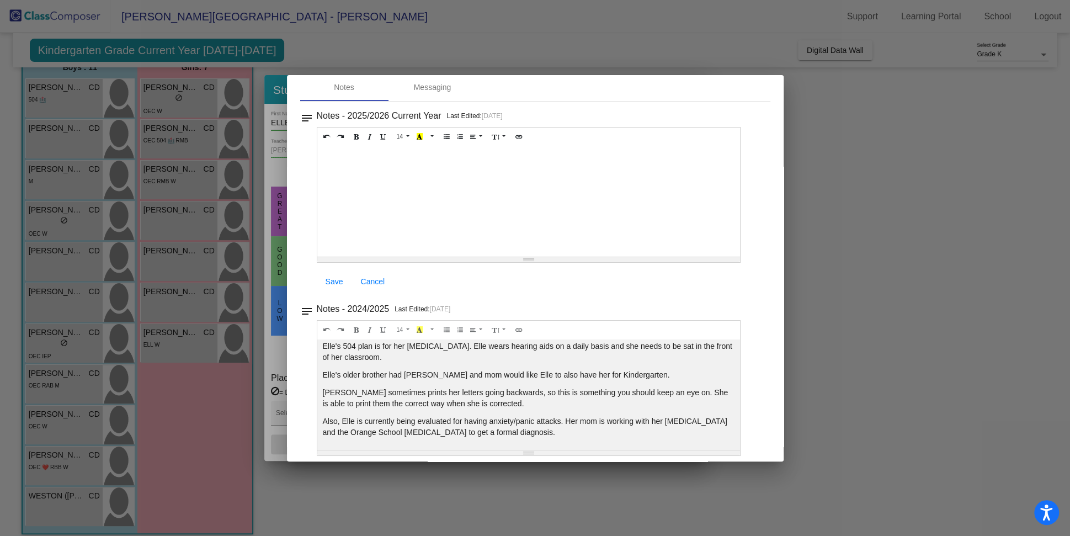
scroll to position [55, 0]
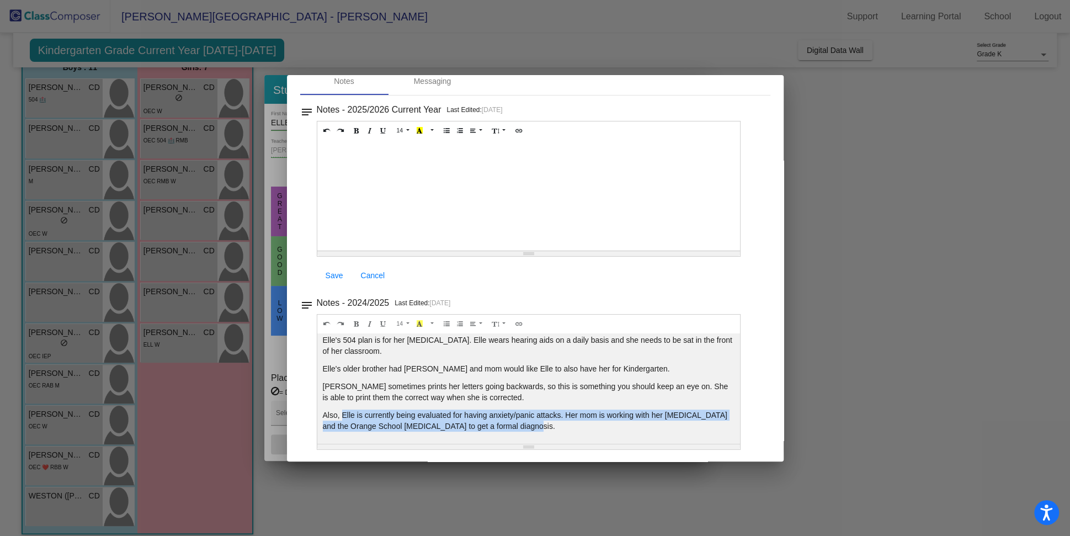
drag, startPoint x: 527, startPoint y: 423, endPoint x: 342, endPoint y: 411, distance: 185.3
click at [342, 411] on p "Also, Elle is currently being evaluated for having anxiety/panic attacks. Her m…" at bounding box center [529, 420] width 412 height 22
copy p "Elle is currently being evaluated for having anxiety/panic attacks. Her mom is …"
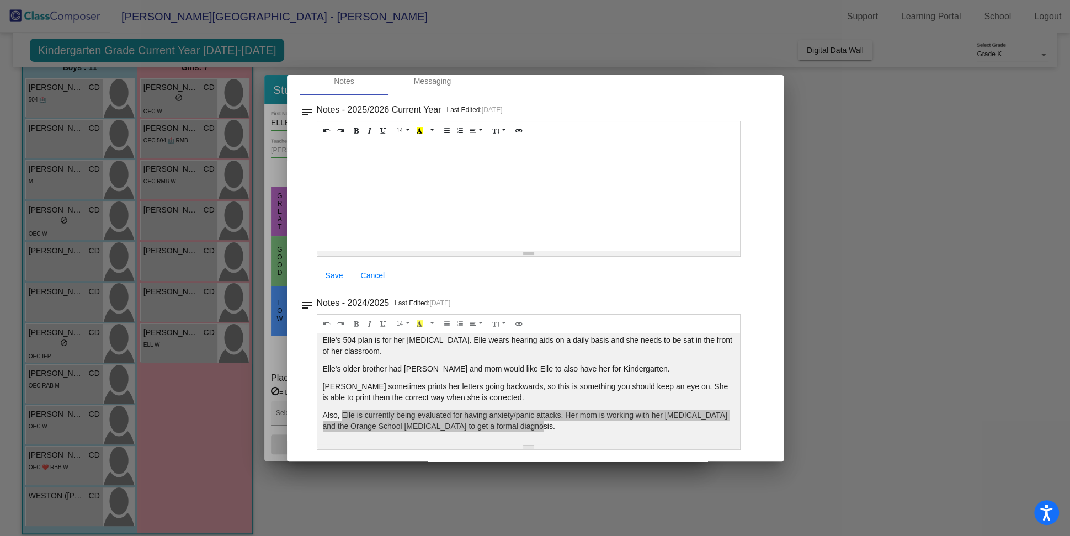
scroll to position [0, 0]
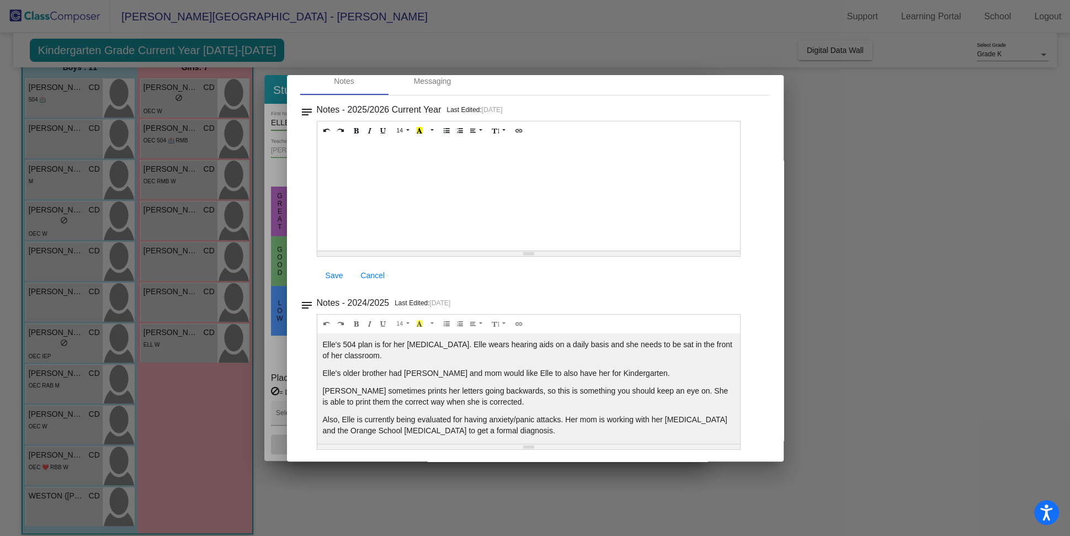
click at [820, 149] on div at bounding box center [535, 268] width 1070 height 536
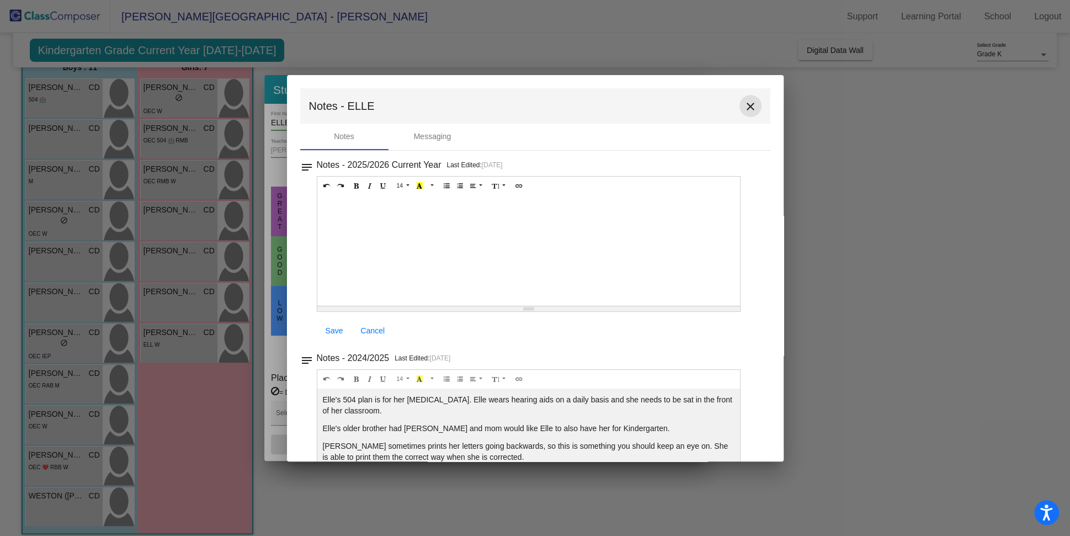
click at [744, 104] on mat-icon "close" at bounding box center [750, 106] width 13 height 13
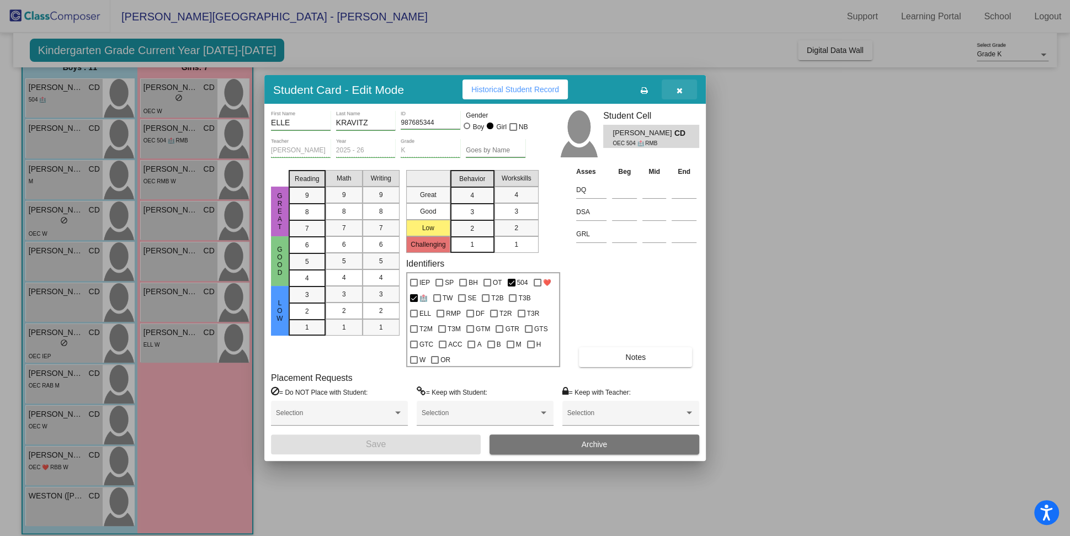
click at [682, 90] on icon "button" at bounding box center [680, 91] width 6 height 8
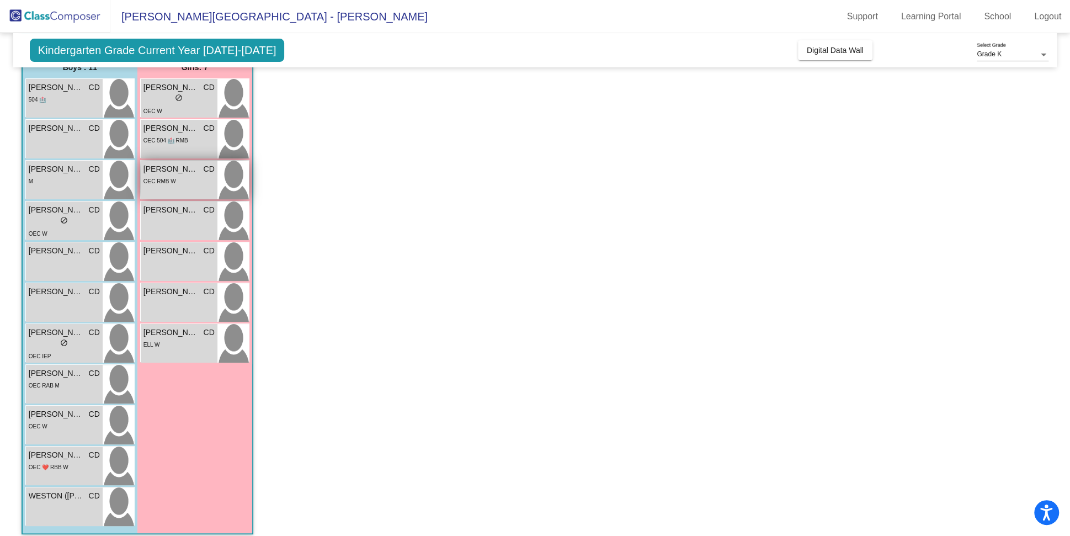
click at [180, 180] on div "OEC RMB W" at bounding box center [178, 181] width 71 height 12
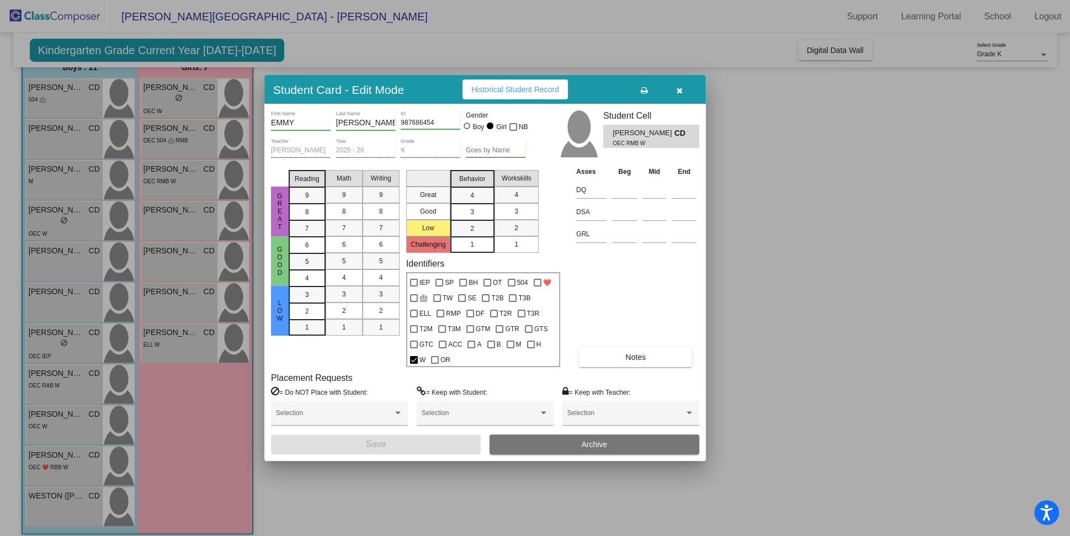
click at [643, 350] on button "Notes" at bounding box center [635, 357] width 113 height 20
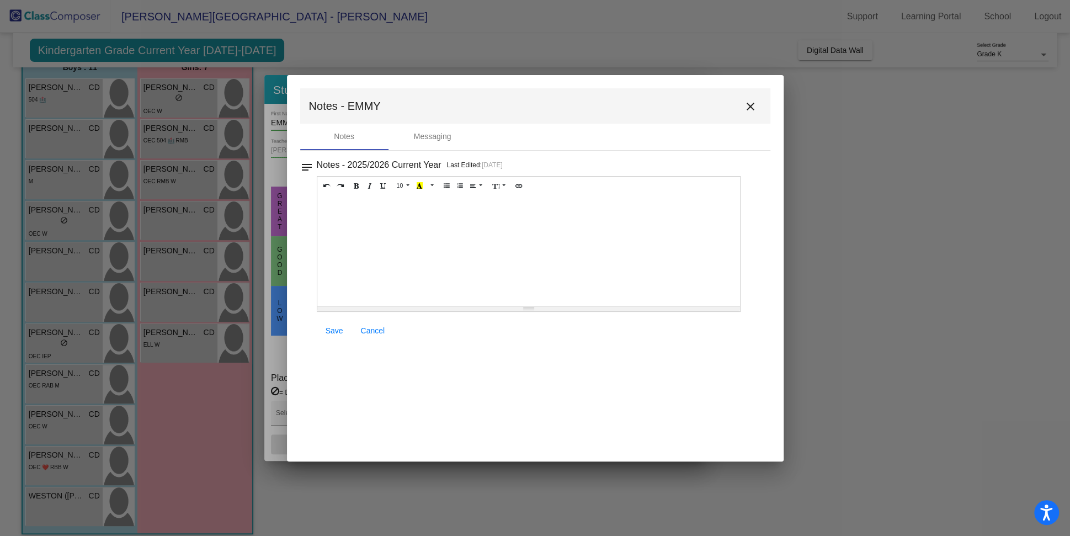
click at [754, 103] on mat-icon "close" at bounding box center [750, 106] width 13 height 13
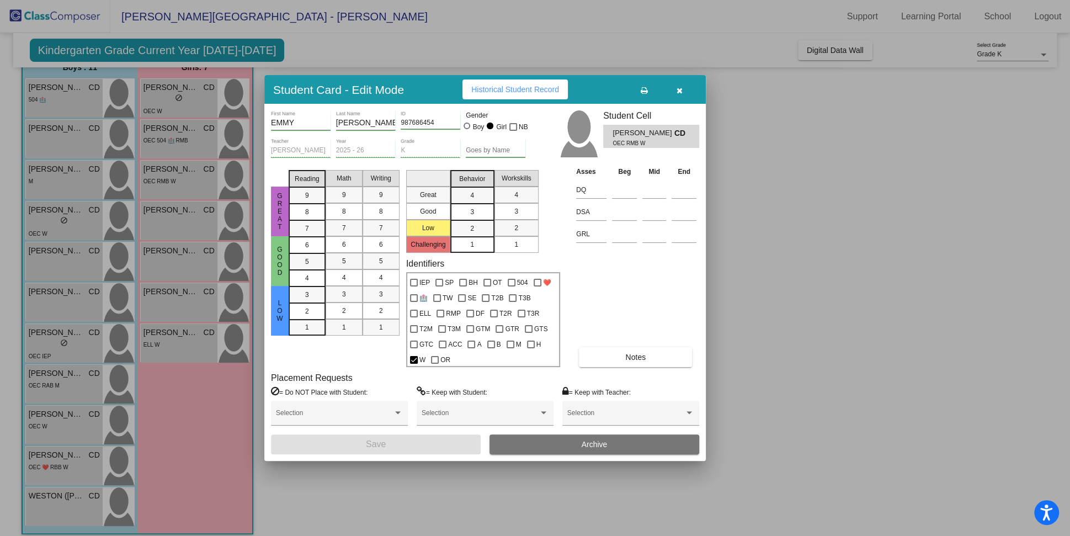
click at [680, 90] on icon "button" at bounding box center [680, 91] width 6 height 8
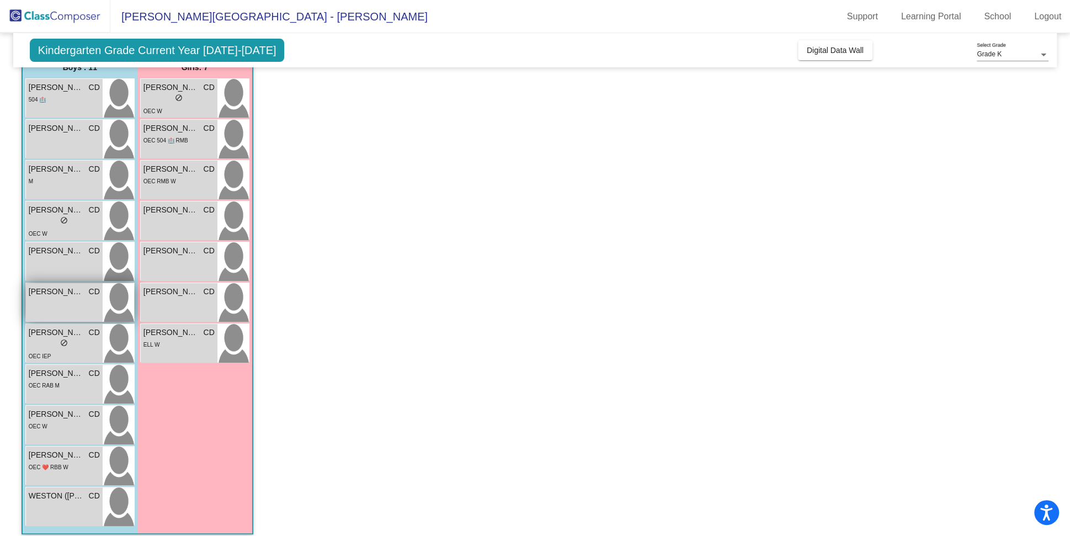
click at [79, 306] on div "[PERSON_NAME] CD lock do_not_disturb_alt" at bounding box center [64, 302] width 77 height 39
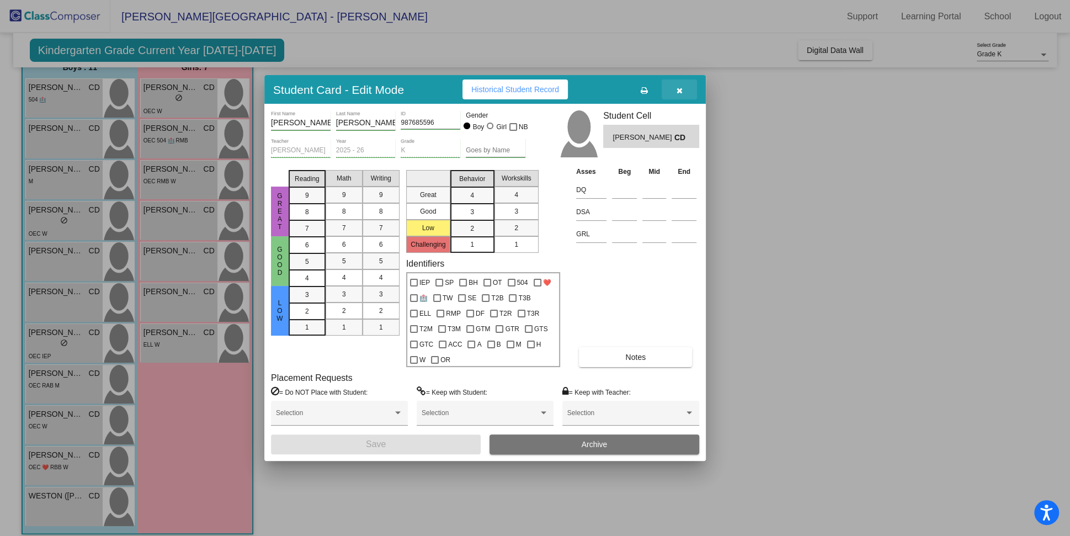
click at [677, 93] on icon "button" at bounding box center [680, 91] width 6 height 8
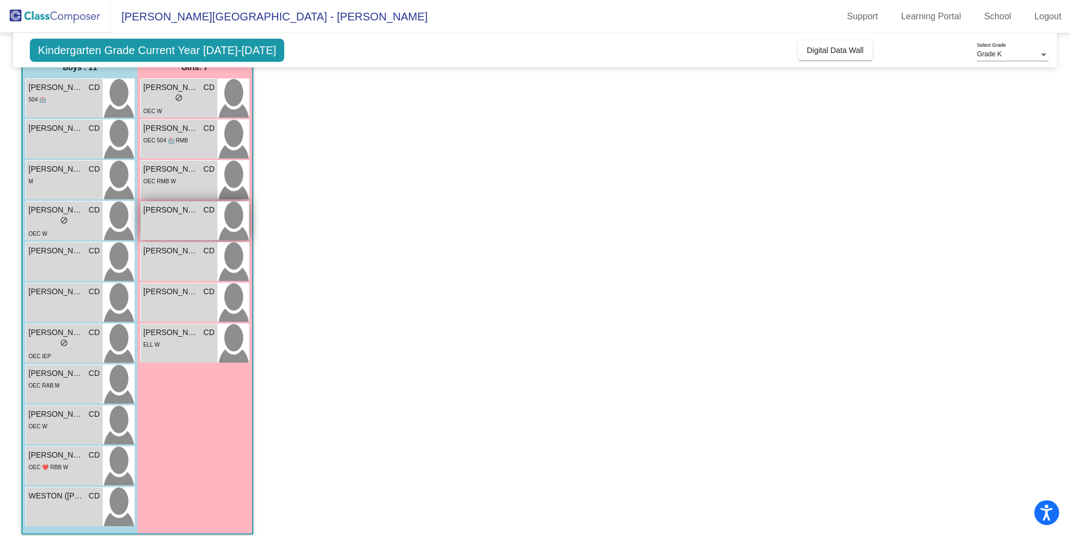
click at [192, 217] on div "[PERSON_NAME] ([PERSON_NAME]) [PERSON_NAME] lock do_not_disturb_alt" at bounding box center [179, 220] width 77 height 39
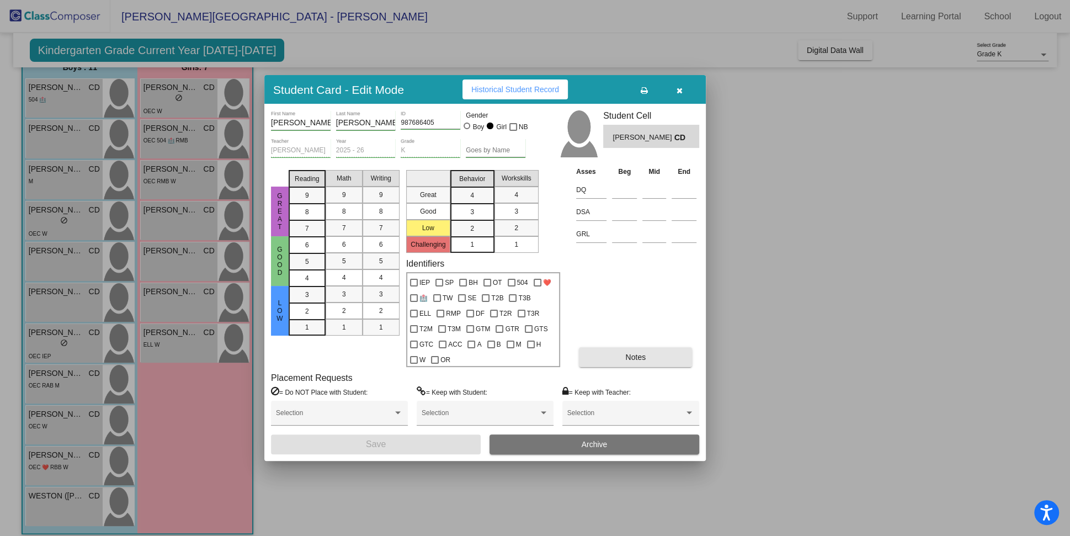
click at [630, 359] on span "Notes" at bounding box center [635, 357] width 20 height 9
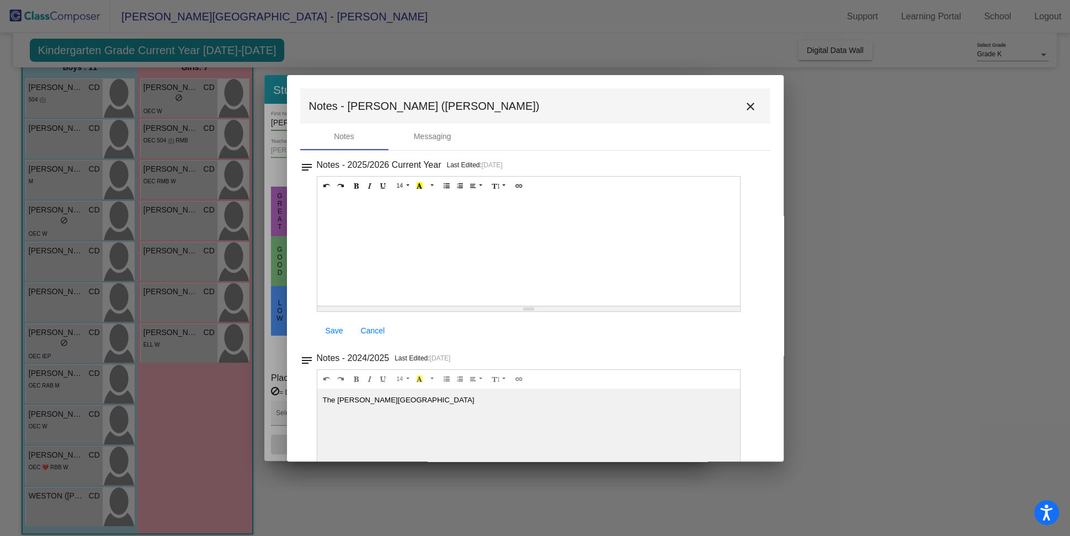
click at [745, 105] on mat-icon "close" at bounding box center [750, 106] width 13 height 13
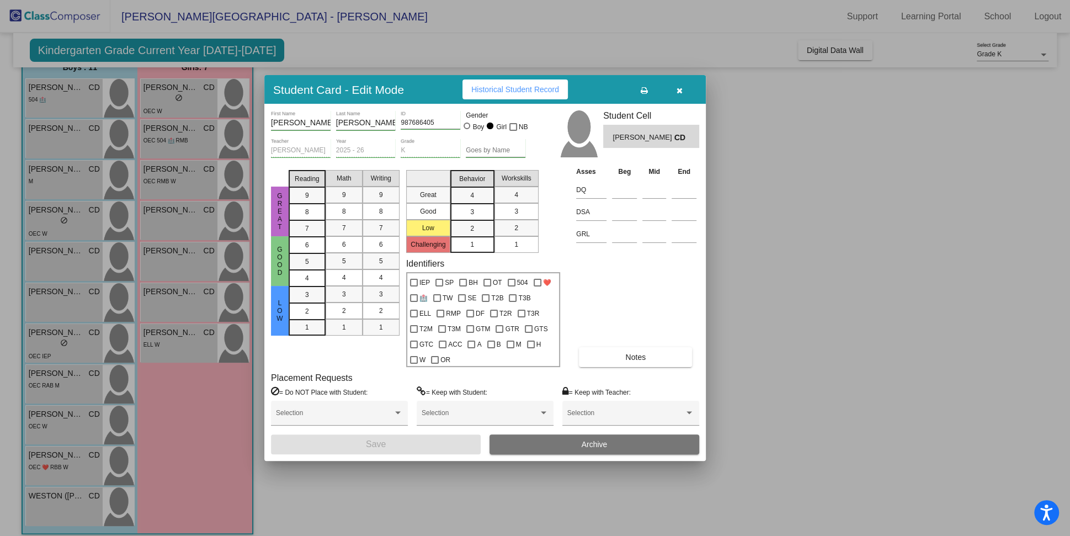
click at [653, 358] on button "Notes" at bounding box center [635, 357] width 113 height 20
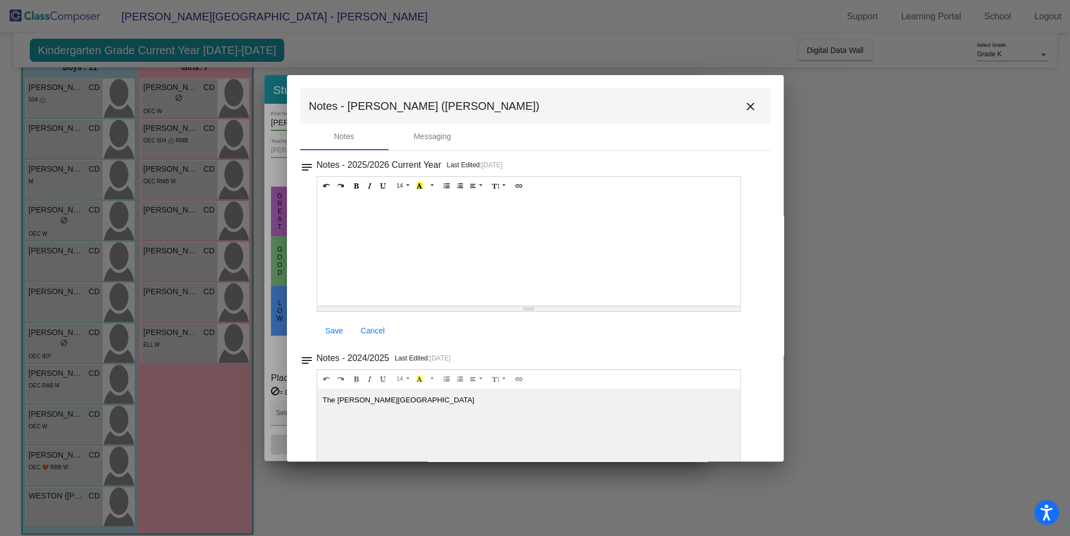
click at [754, 105] on button "close" at bounding box center [750, 106] width 22 height 22
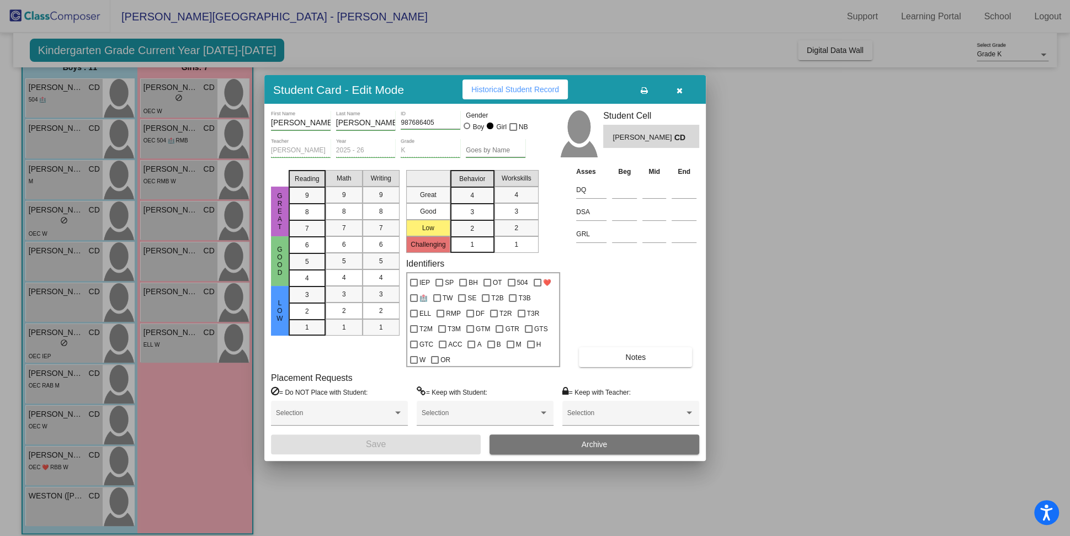
click at [678, 95] on button "button" at bounding box center [679, 89] width 35 height 20
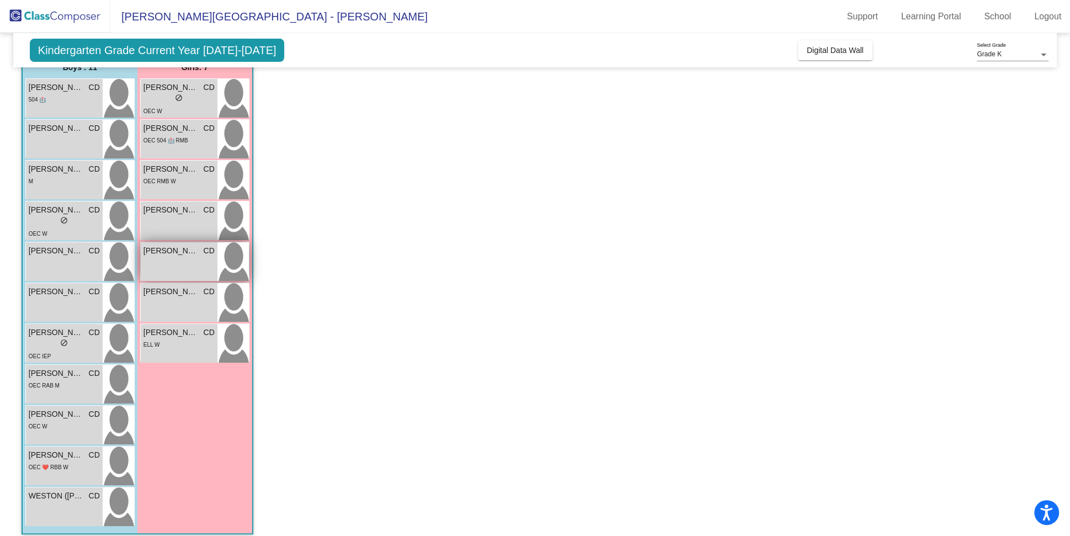
click at [178, 262] on div "[PERSON_NAME] CD lock do_not_disturb_alt" at bounding box center [179, 261] width 77 height 39
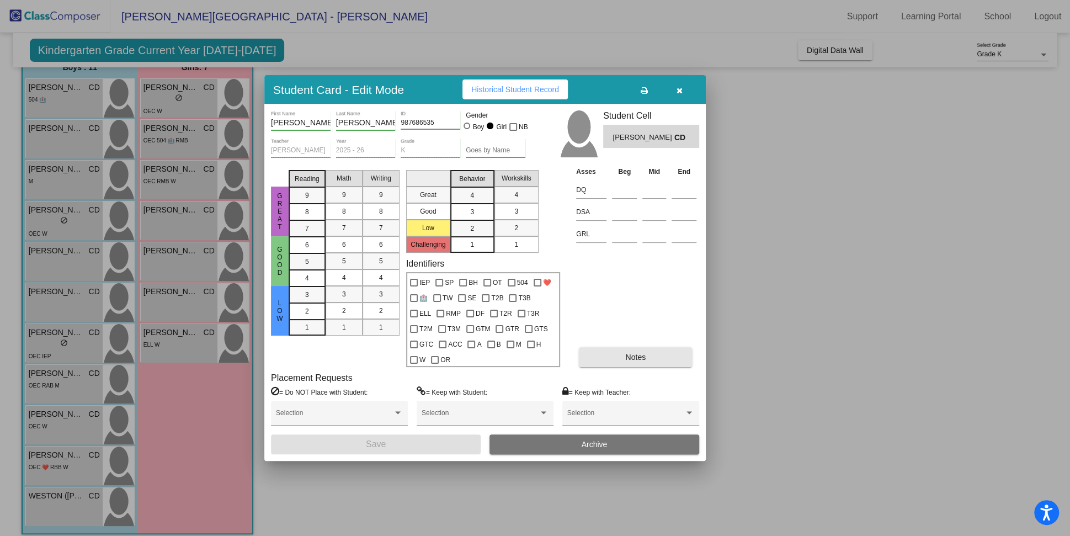
click at [632, 355] on span "Notes" at bounding box center [635, 357] width 20 height 9
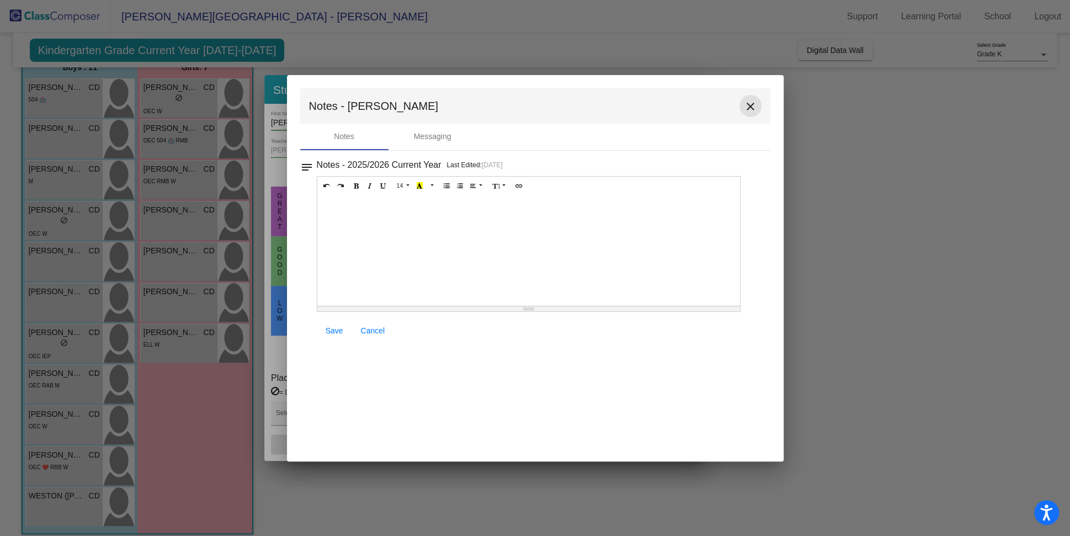
click at [751, 114] on button "close" at bounding box center [750, 106] width 22 height 22
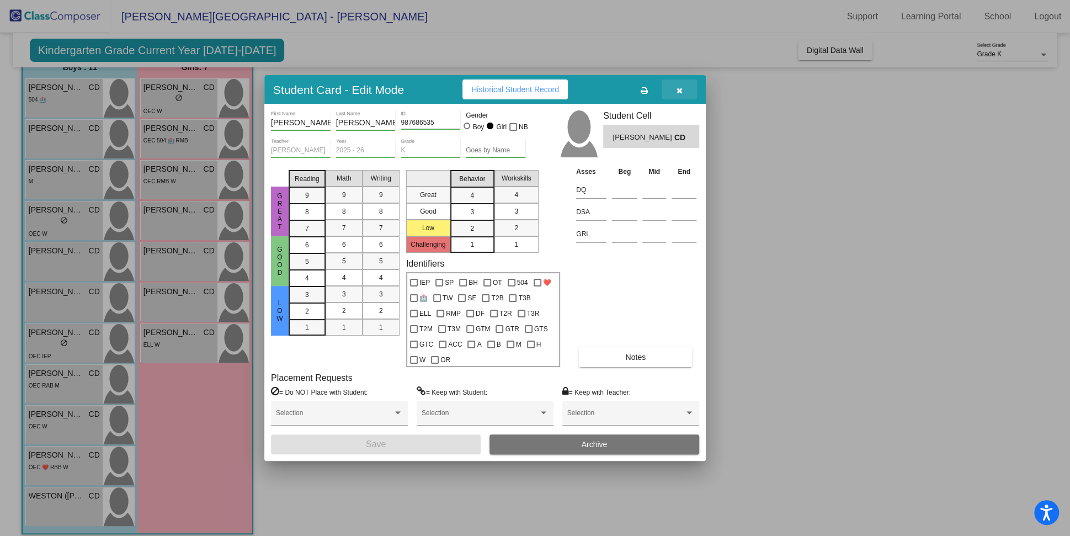
click at [677, 92] on icon "button" at bounding box center [680, 91] width 6 height 8
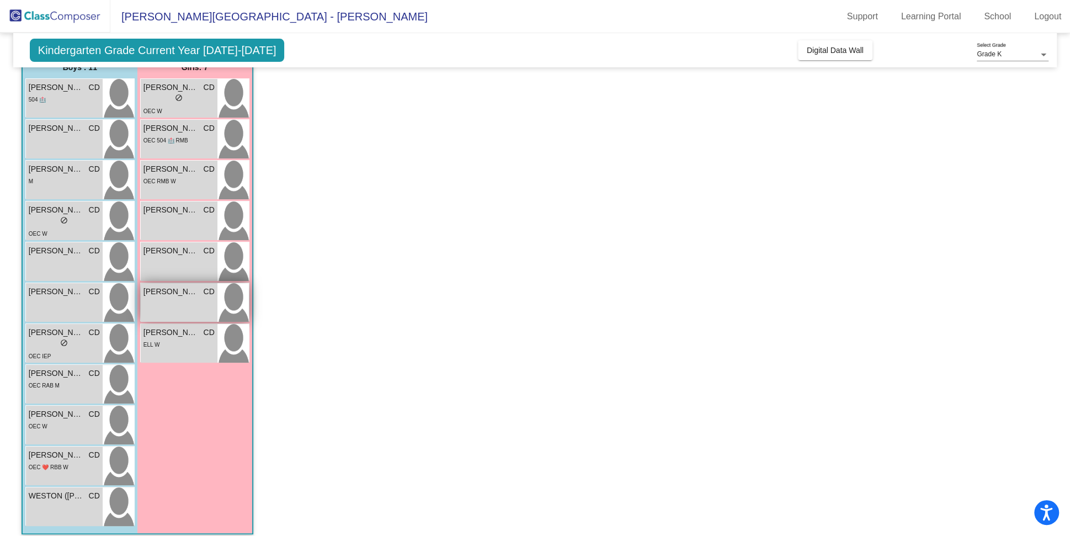
click at [174, 310] on div "[PERSON_NAME] CD lock do_not_disturb_alt" at bounding box center [179, 302] width 77 height 39
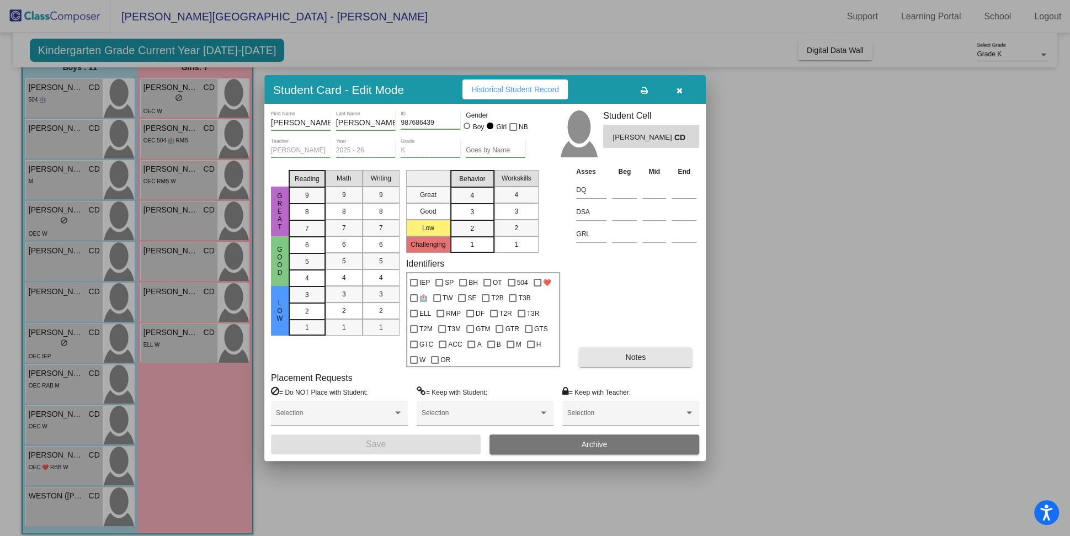
click at [619, 350] on button "Notes" at bounding box center [635, 357] width 113 height 20
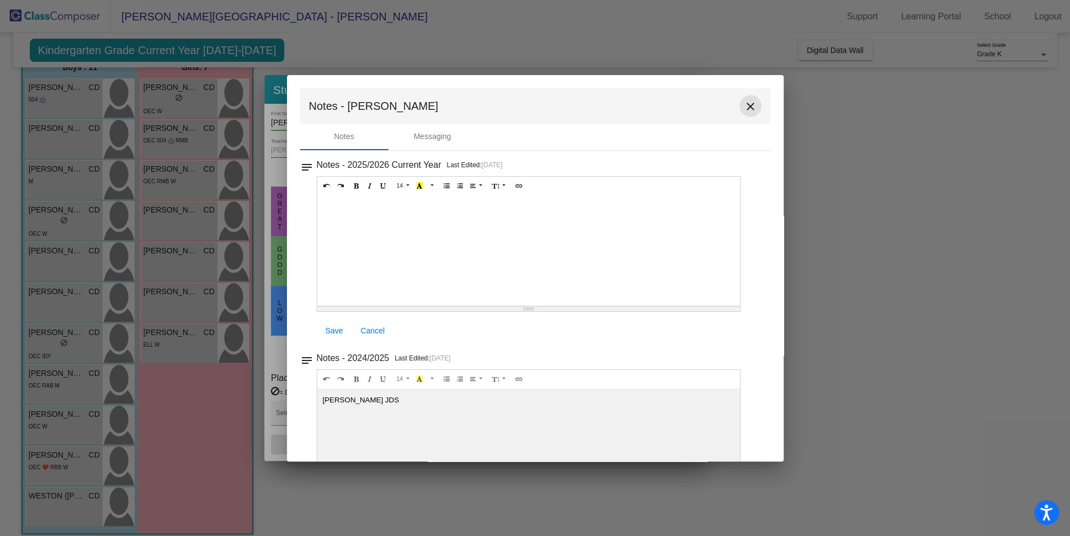
click at [739, 102] on button "close" at bounding box center [750, 106] width 22 height 22
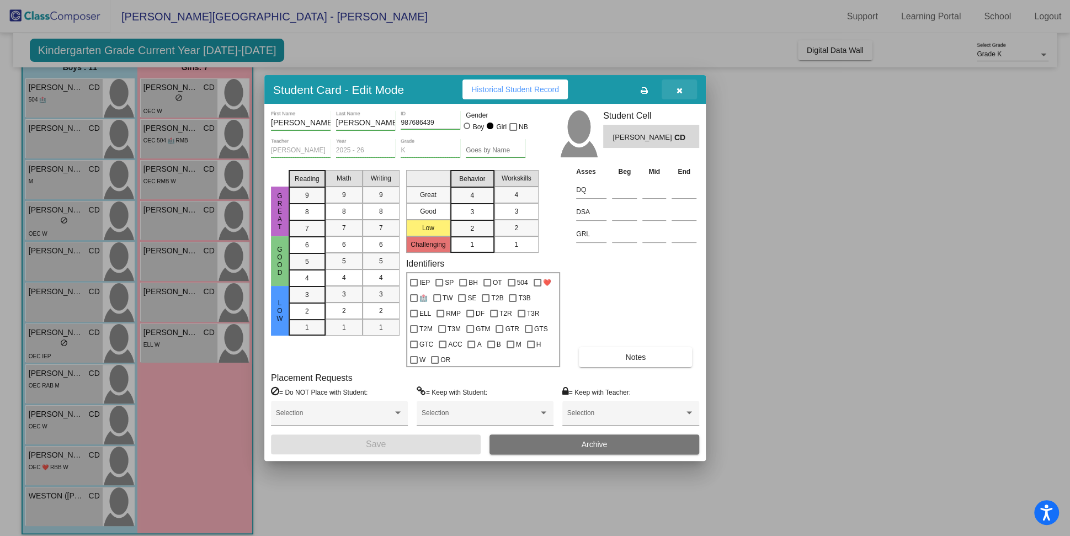
click at [684, 94] on button "button" at bounding box center [679, 89] width 35 height 20
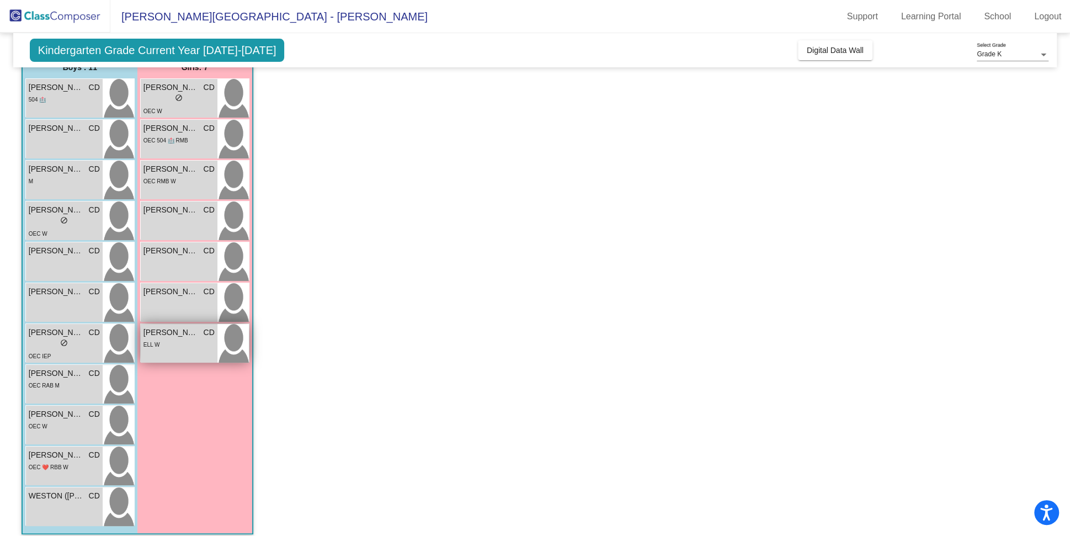
click at [199, 334] on div "[PERSON_NAME] CD" at bounding box center [178, 333] width 71 height 12
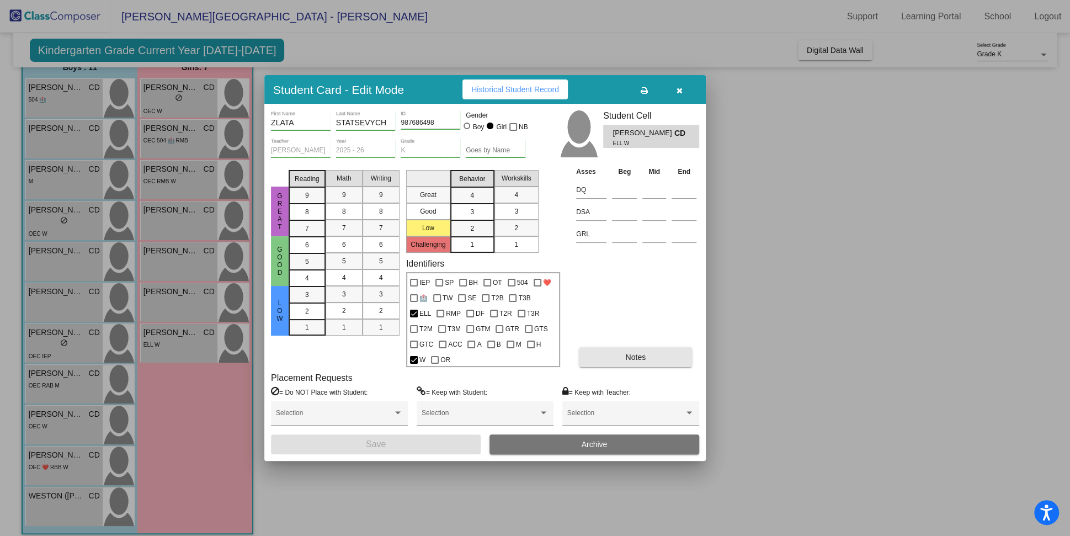
click at [675, 353] on button "Notes" at bounding box center [635, 357] width 113 height 20
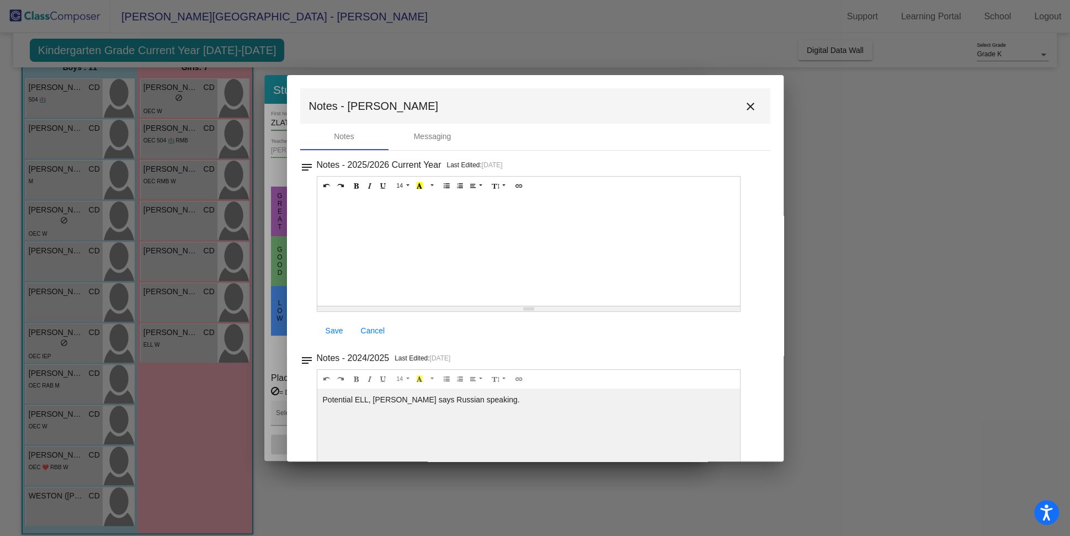
click at [747, 104] on mat-icon "close" at bounding box center [750, 106] width 13 height 13
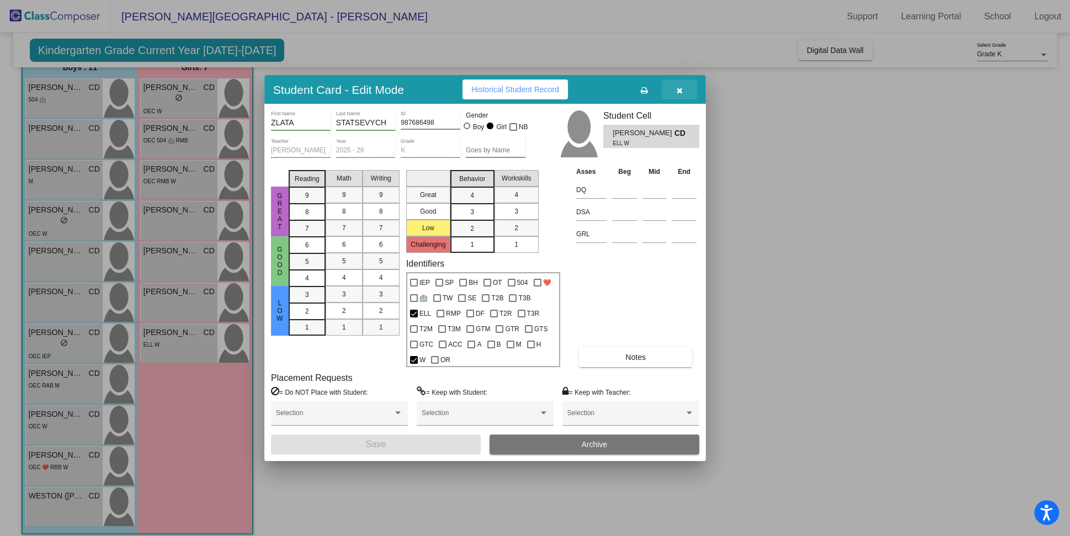
click at [674, 89] on button "button" at bounding box center [679, 89] width 35 height 20
